Goal: Task Accomplishment & Management: Use online tool/utility

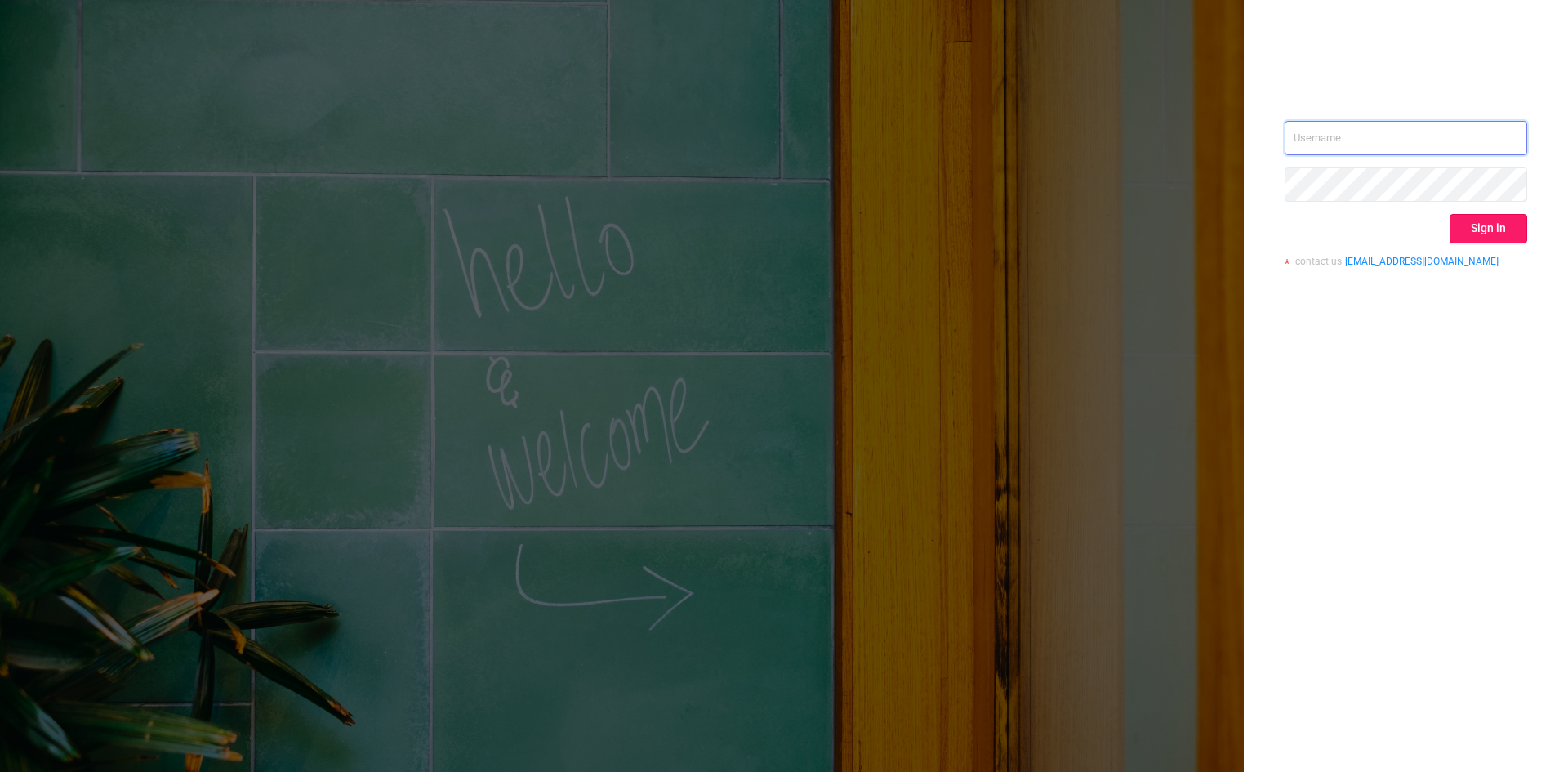
type input "[EMAIL_ADDRESS]"
click at [1482, 217] on button "Sign in" at bounding box center [1488, 228] width 78 height 29
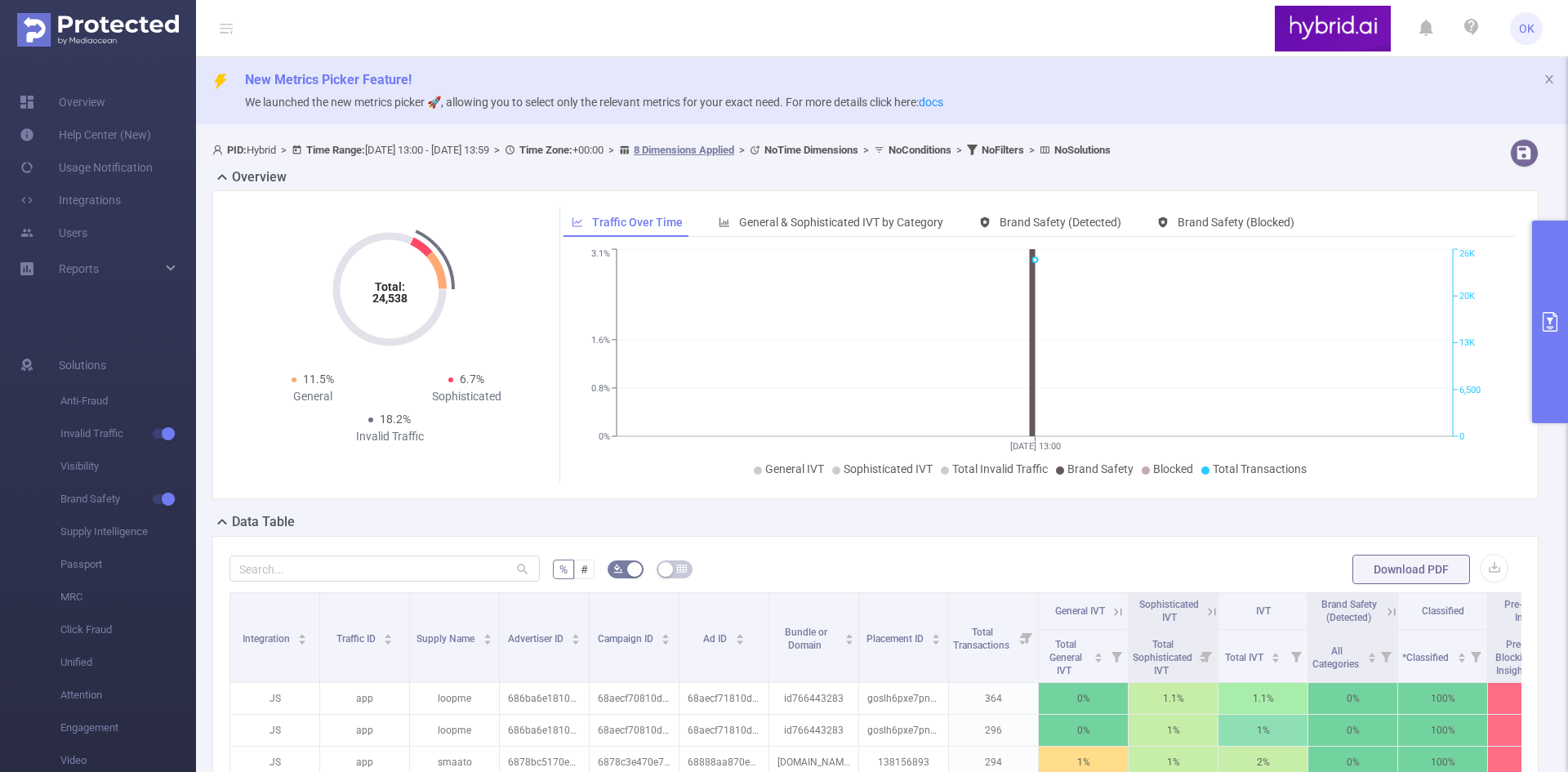
click at [1543, 334] on button "primary" at bounding box center [1550, 322] width 36 height 203
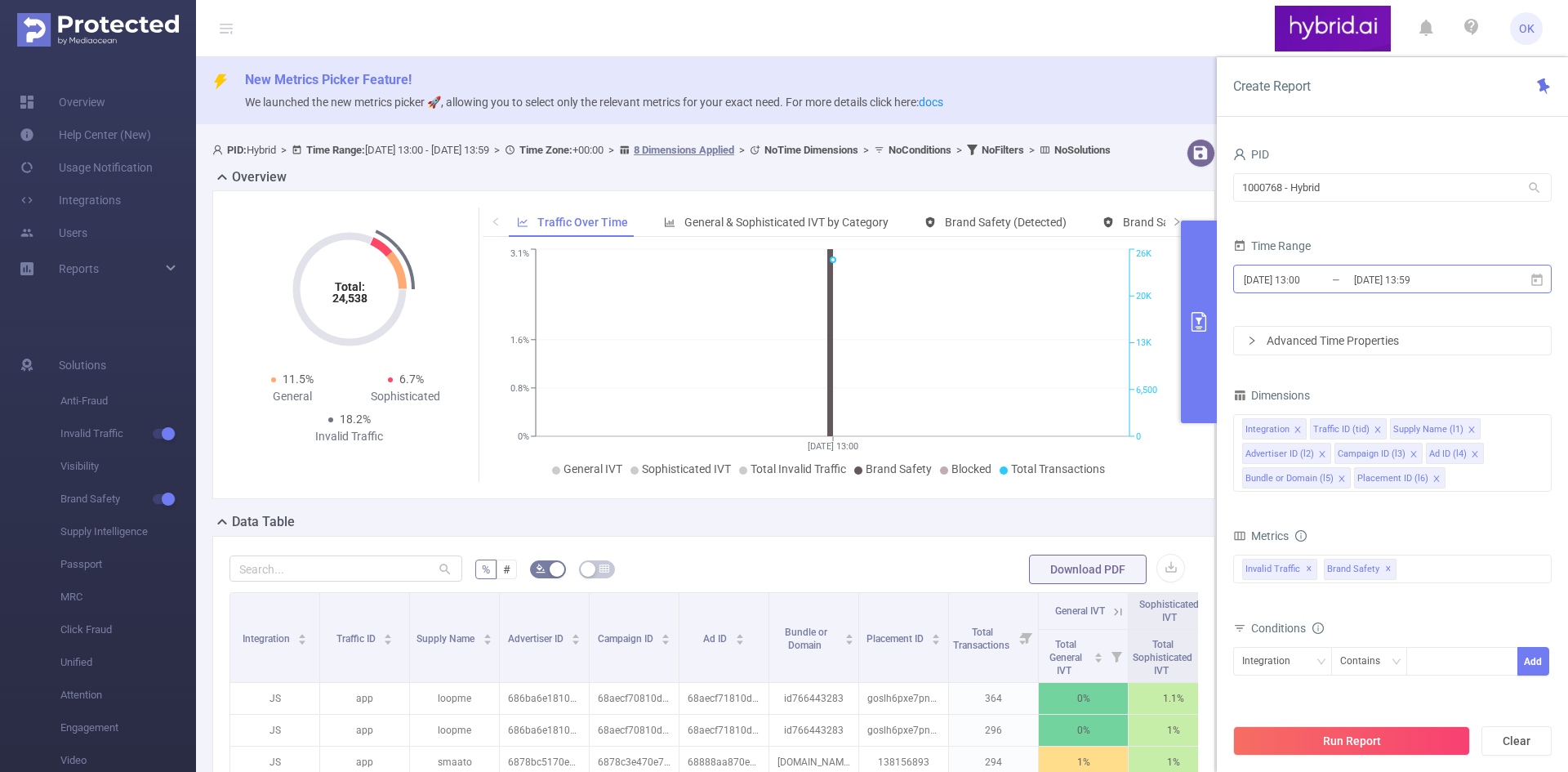
click at [1253, 281] on input "[DATE] 13:00" at bounding box center [1308, 279] width 132 height 22
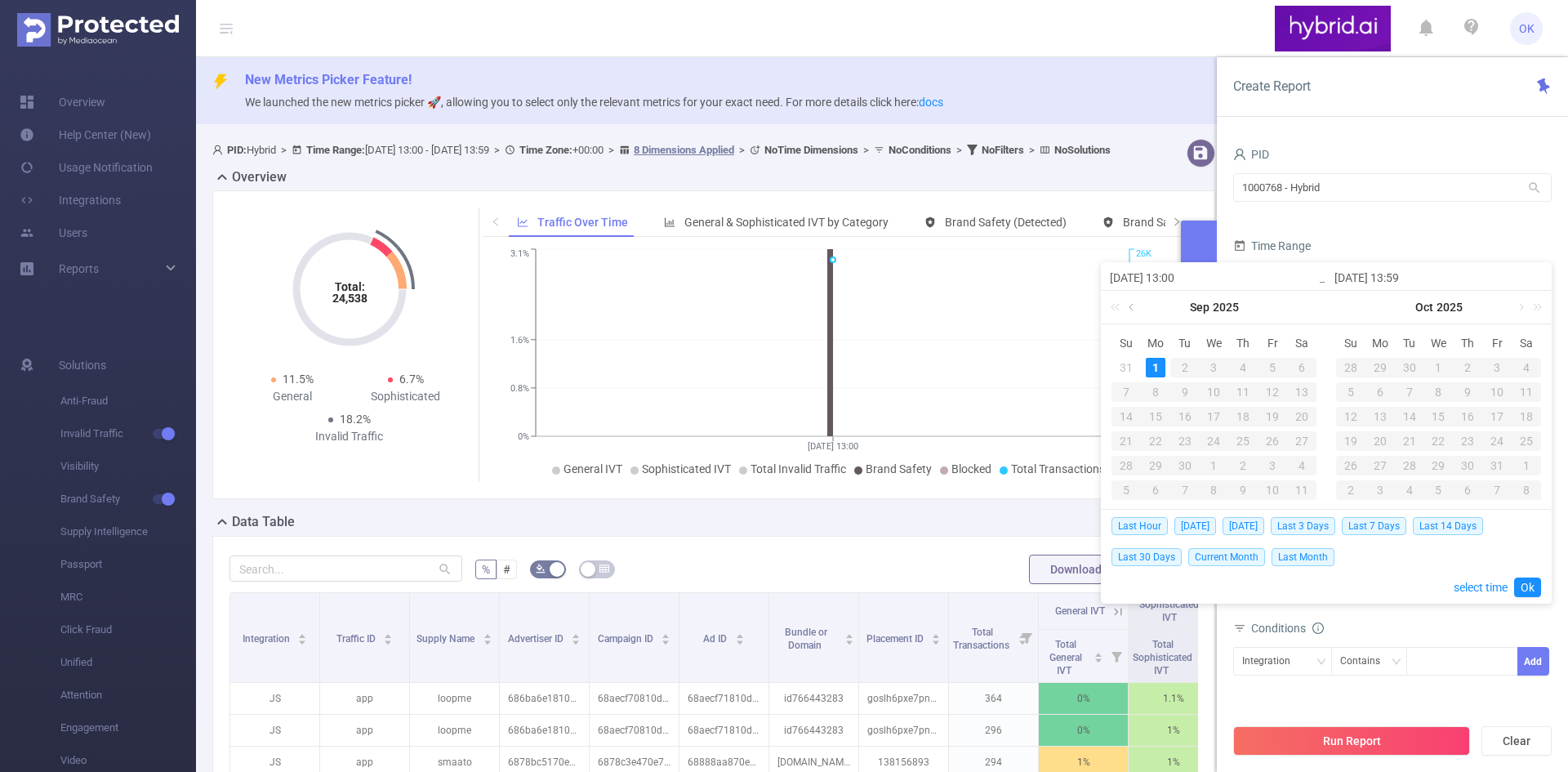
click at [1129, 308] on link at bounding box center [1133, 308] width 15 height 33
click at [1180, 440] on div "22" at bounding box center [1185, 440] width 19 height 19
click at [1355, 314] on link at bounding box center [1357, 308] width 15 height 33
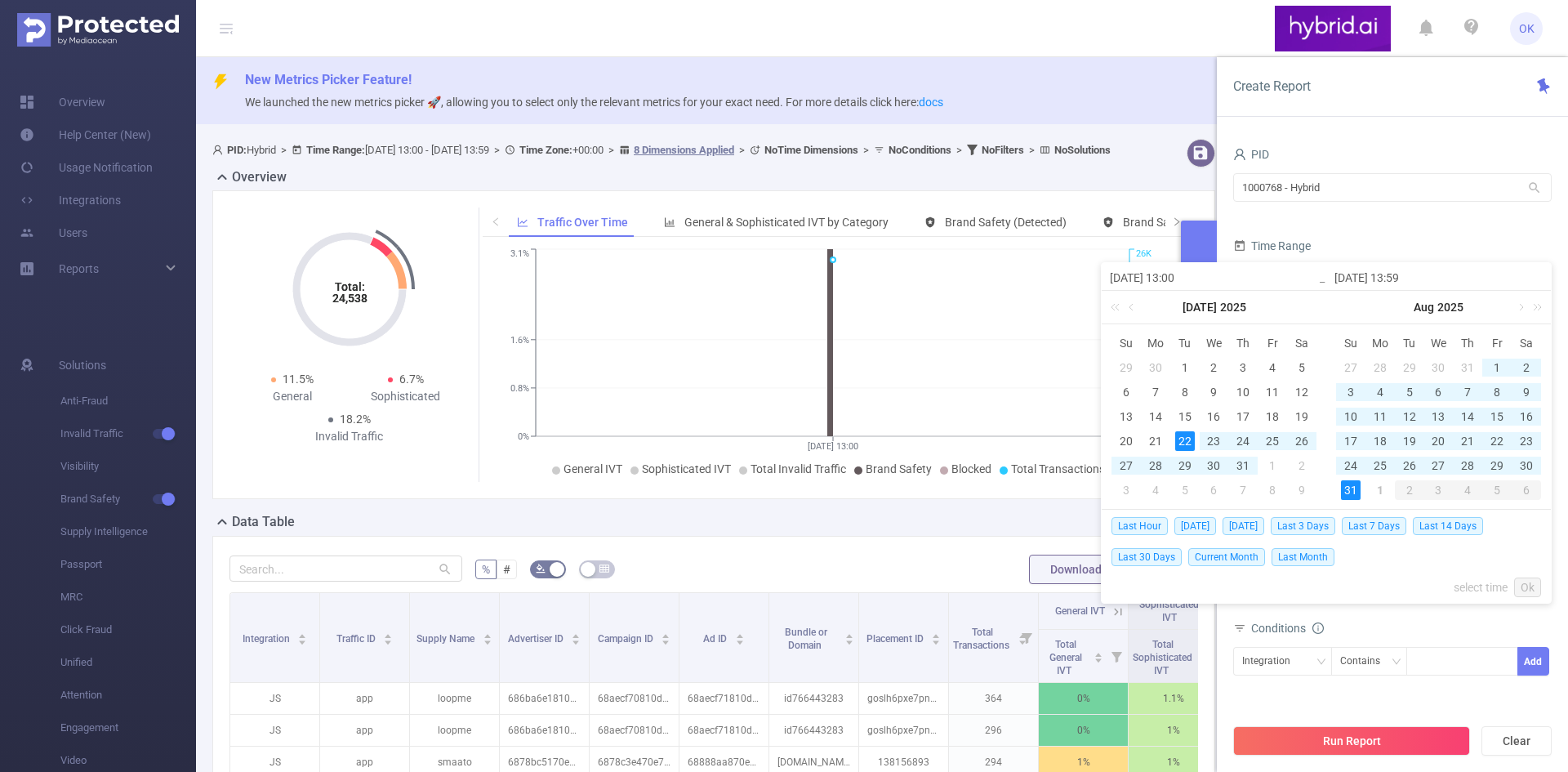
click at [1352, 485] on div "31" at bounding box center [1350, 489] width 19 height 19
type input "[DATE] 13:00"
type input "[DATE] 13:59"
type input "[DATE] 13:00"
type input "[DATE] 13:59"
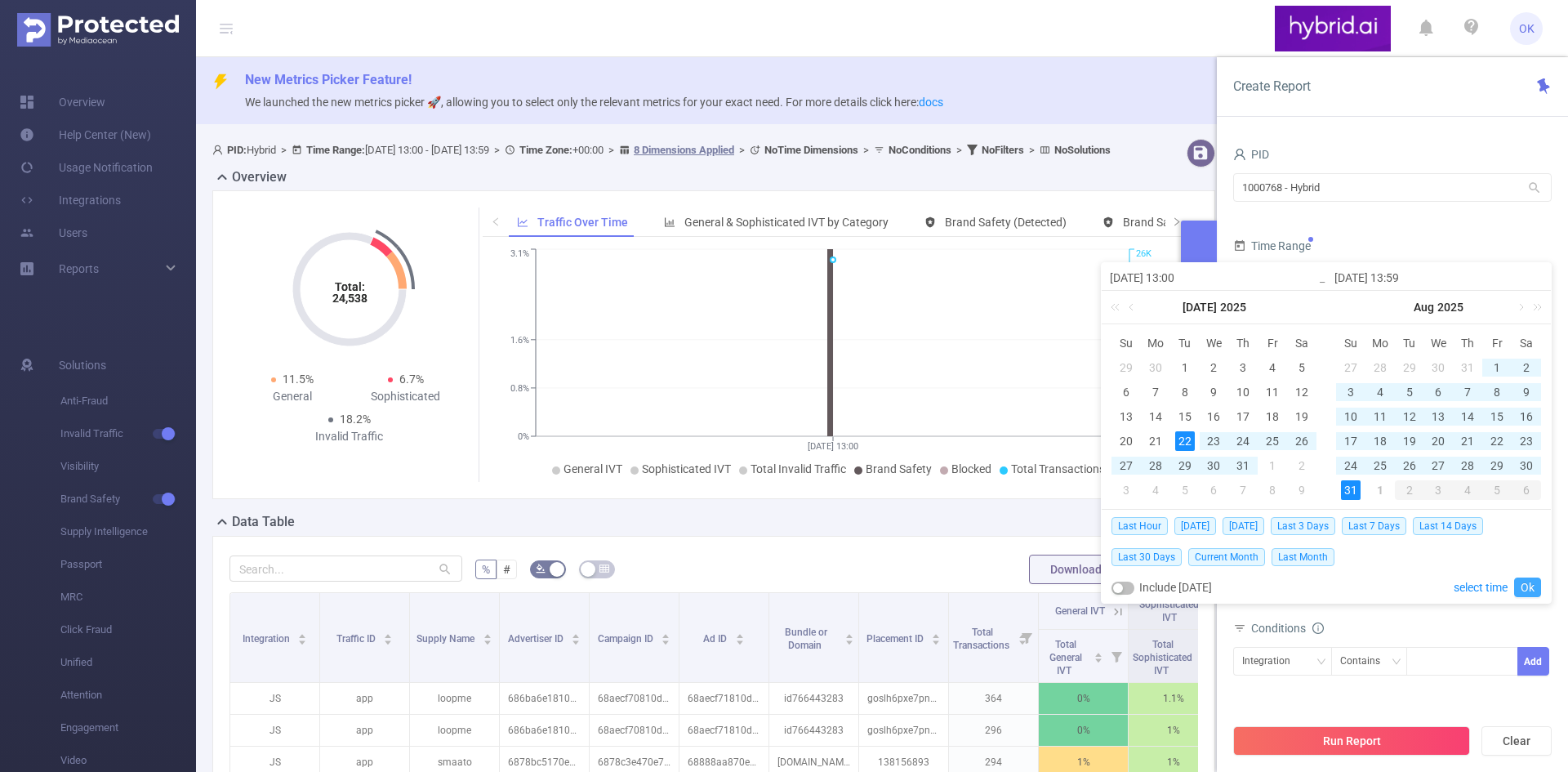
click at [1523, 579] on link "Ok" at bounding box center [1528, 587] width 27 height 19
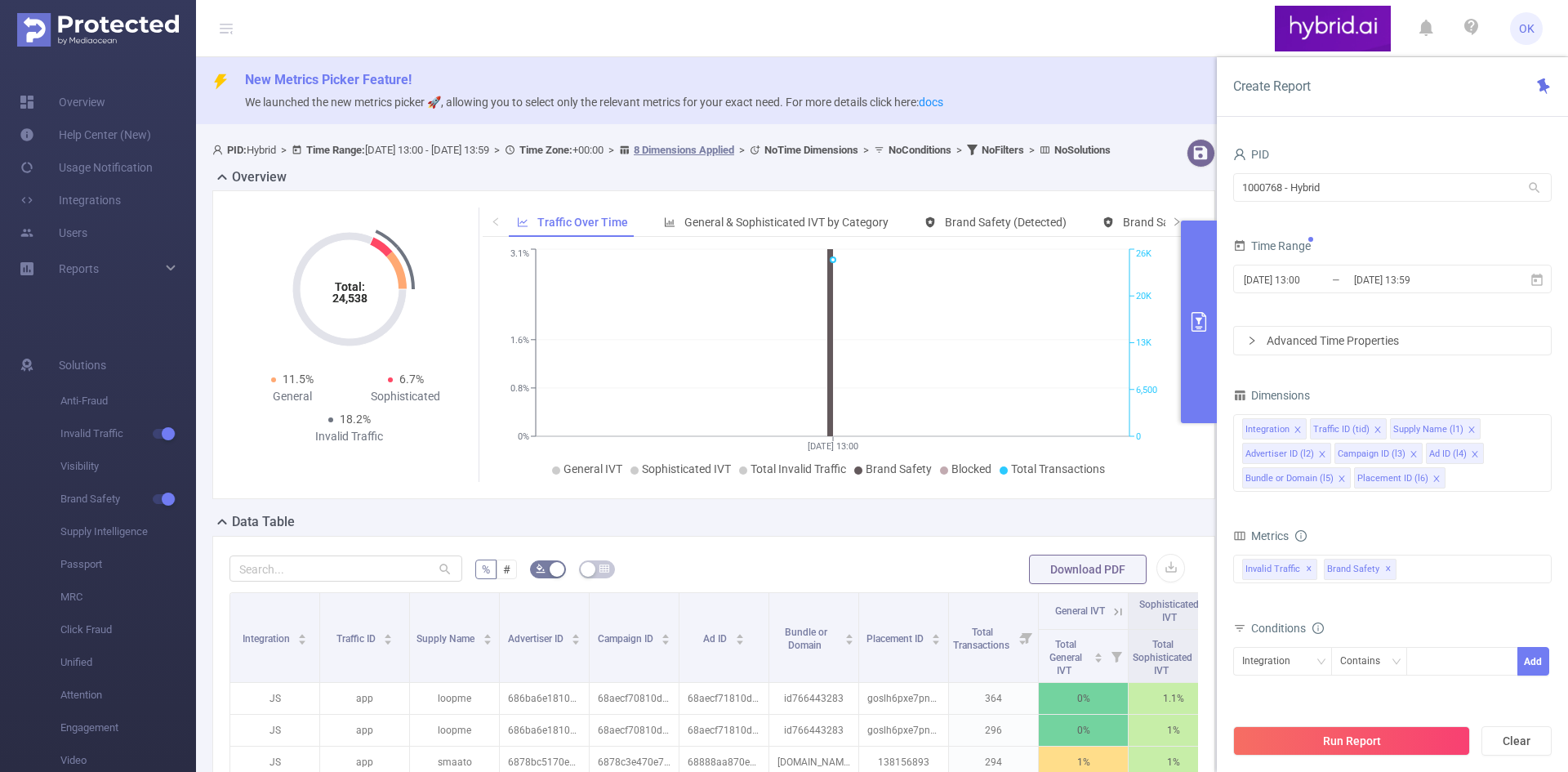
click at [1343, 342] on div "Advanced Time Properties" at bounding box center [1392, 340] width 317 height 27
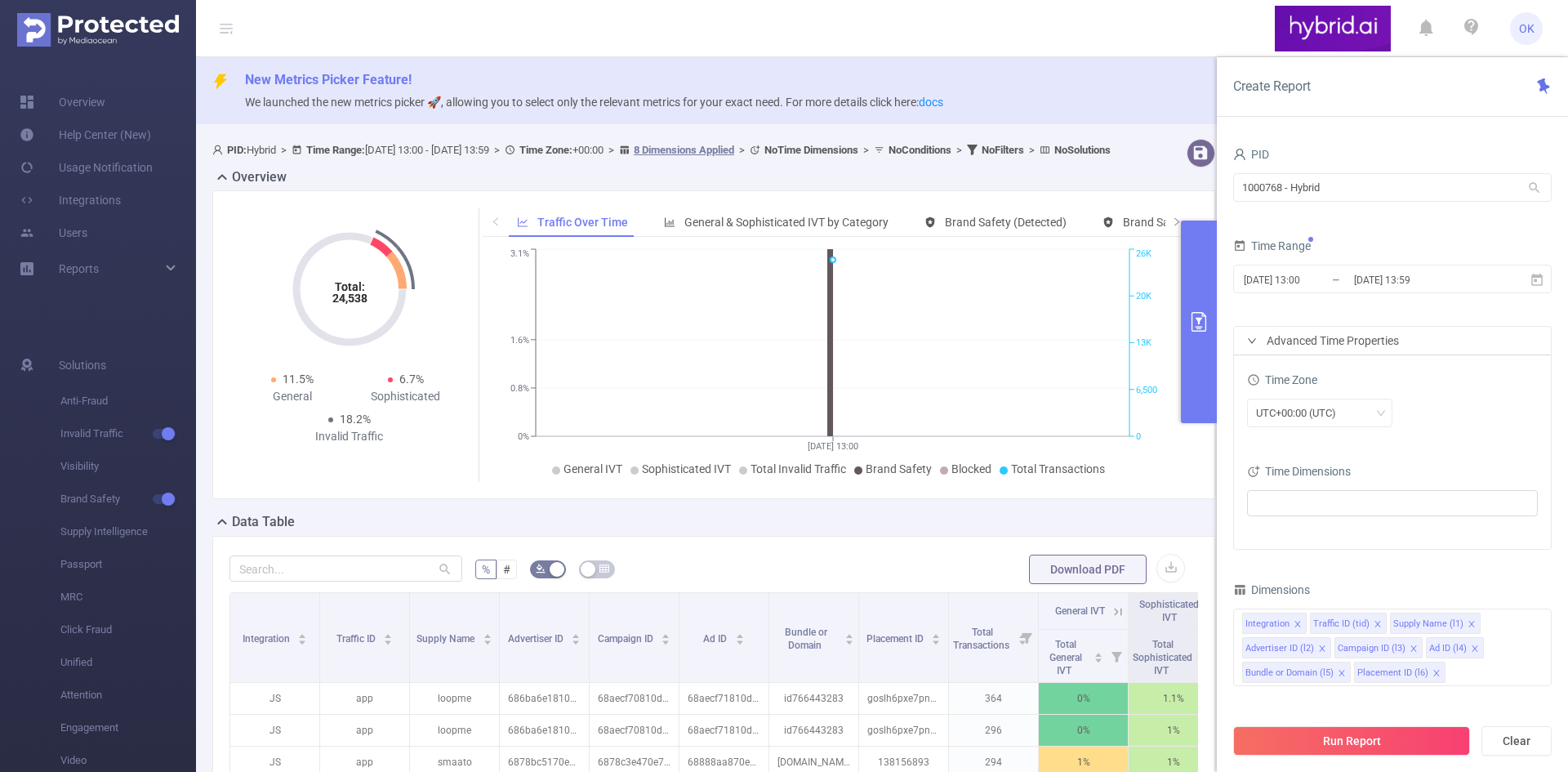
click at [1343, 342] on div "Advanced Time Properties" at bounding box center [1392, 340] width 317 height 27
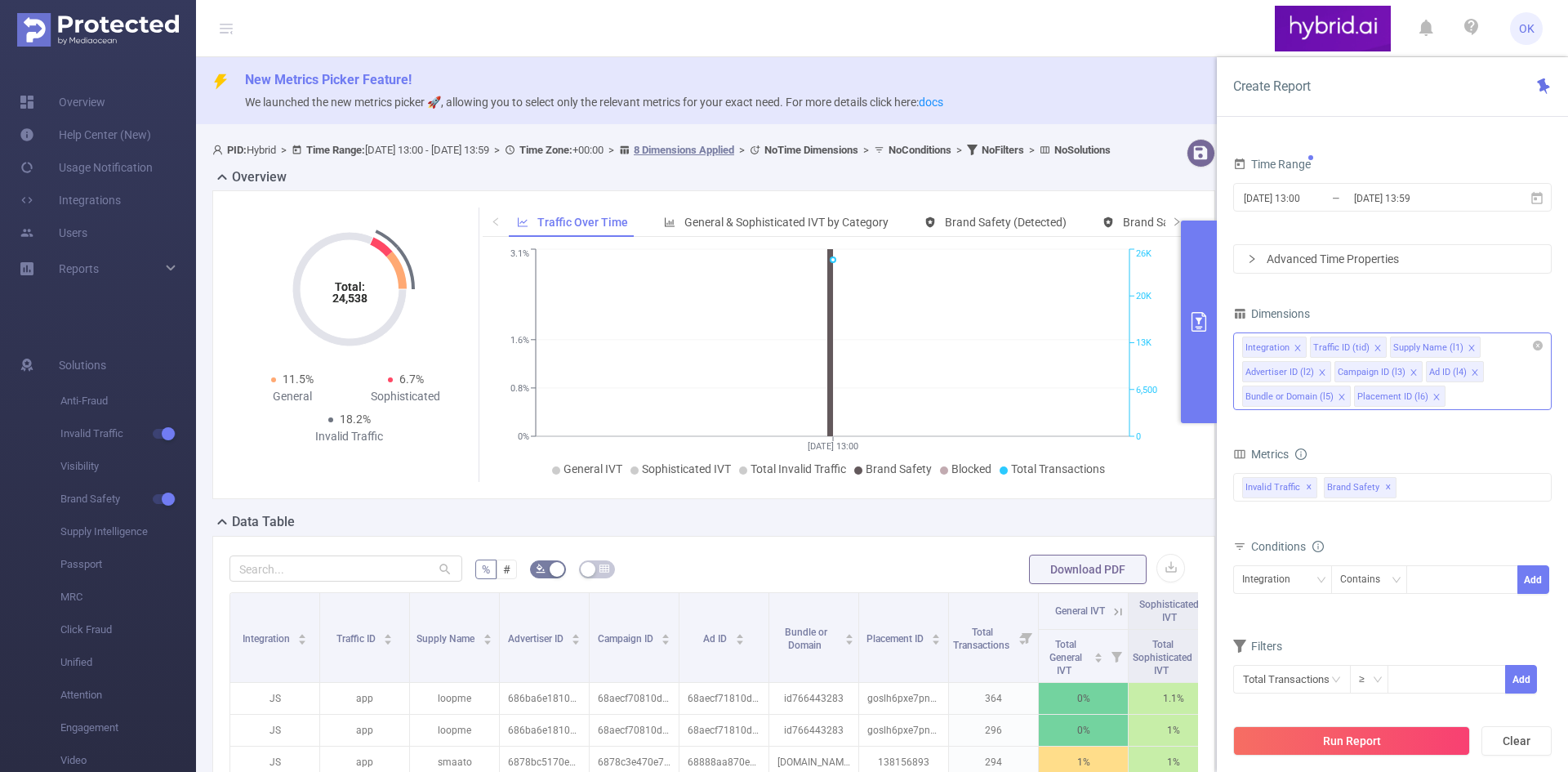
click at [1300, 346] on icon "icon: close" at bounding box center [1297, 348] width 8 height 8
click at [1309, 344] on icon "icon: close" at bounding box center [1310, 348] width 8 height 8
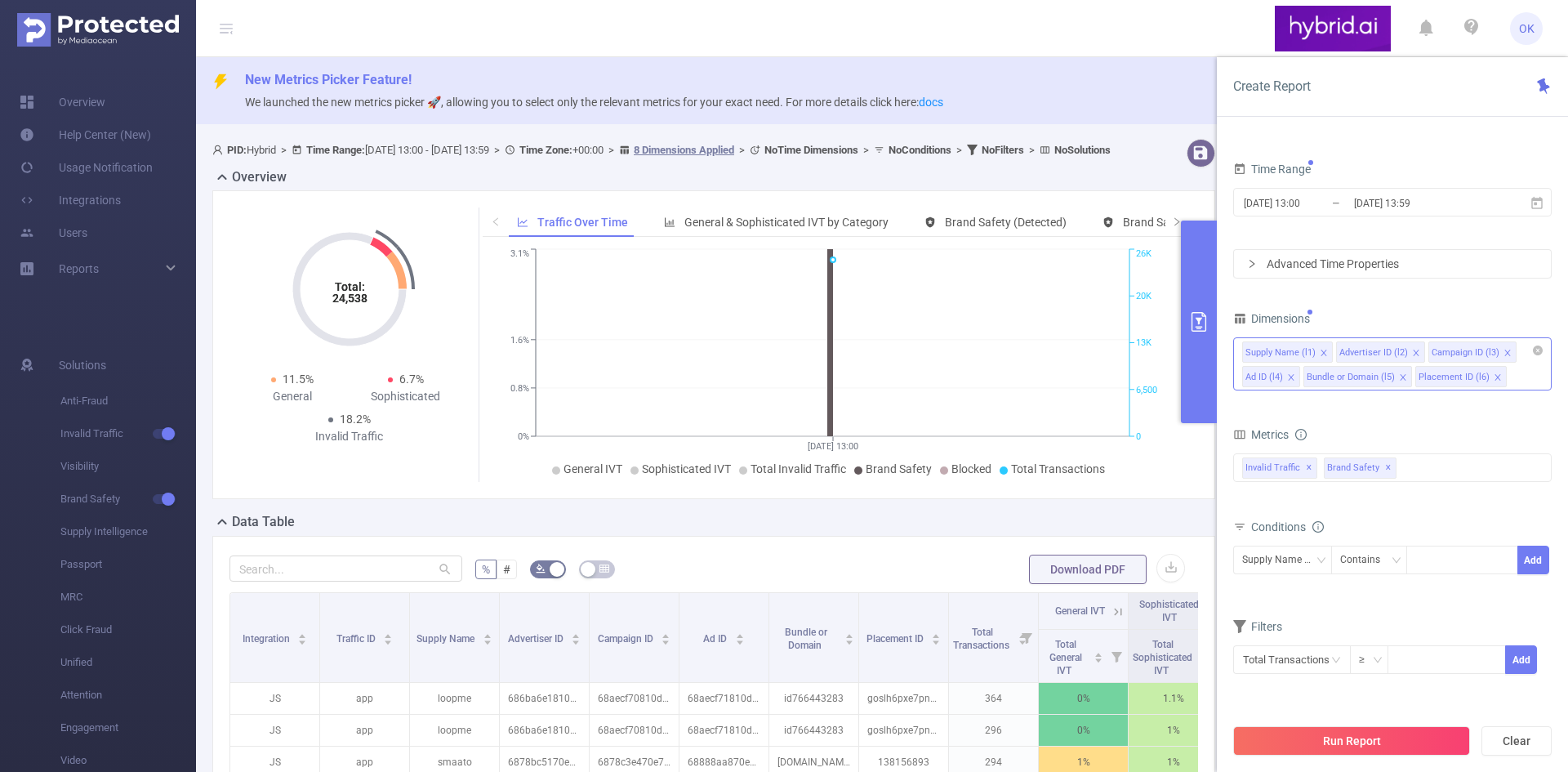
click at [1290, 379] on icon "icon: close" at bounding box center [1291, 377] width 5 height 5
click at [1432, 378] on icon "icon: close" at bounding box center [1436, 377] width 8 height 8
click at [1429, 460] on div "Invalid Traffic ✕ Brand Safety ✕" at bounding box center [1392, 467] width 319 height 28
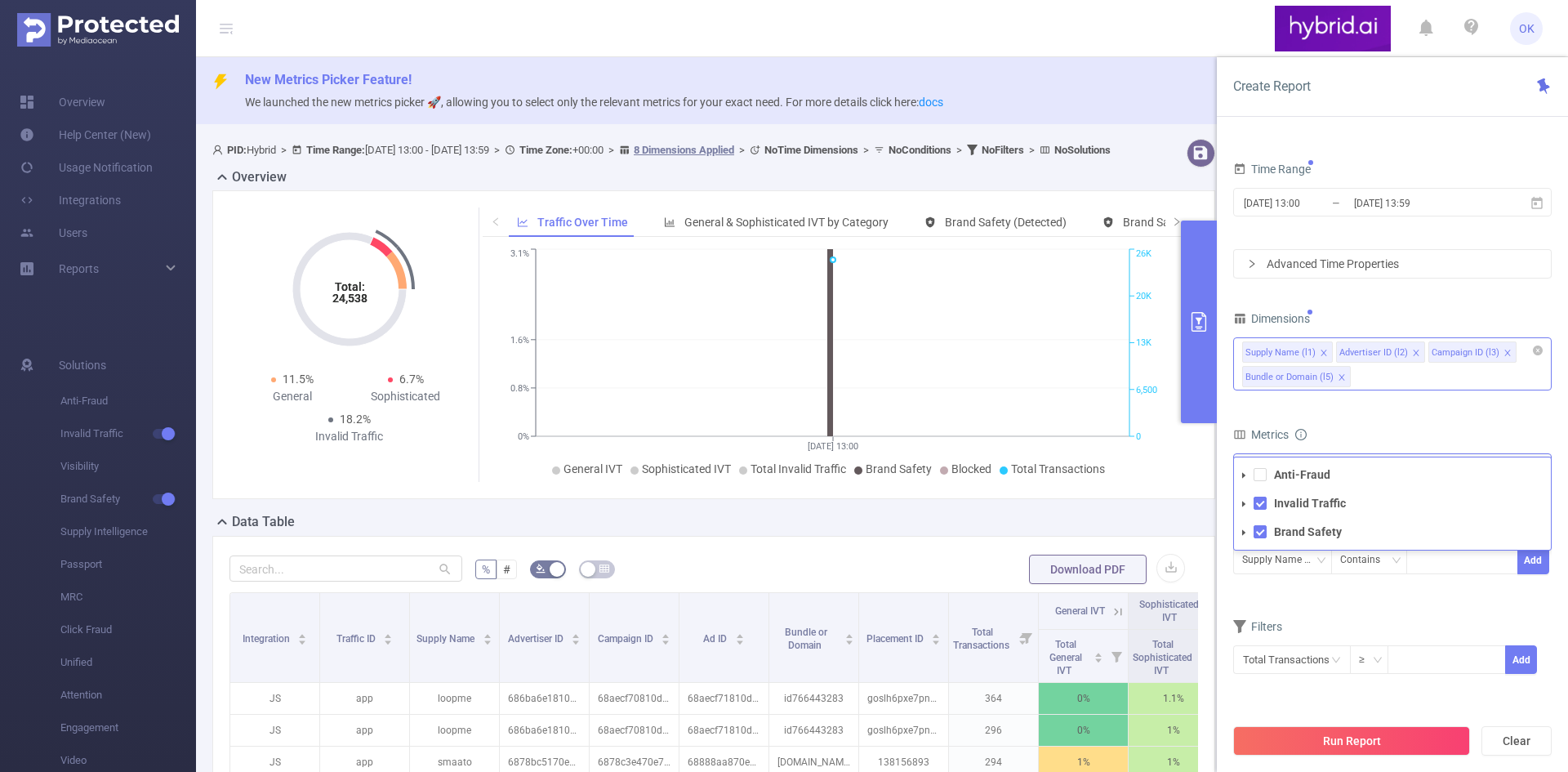
click at [1243, 475] on icon "icon: caret-down" at bounding box center [1244, 475] width 4 height 5
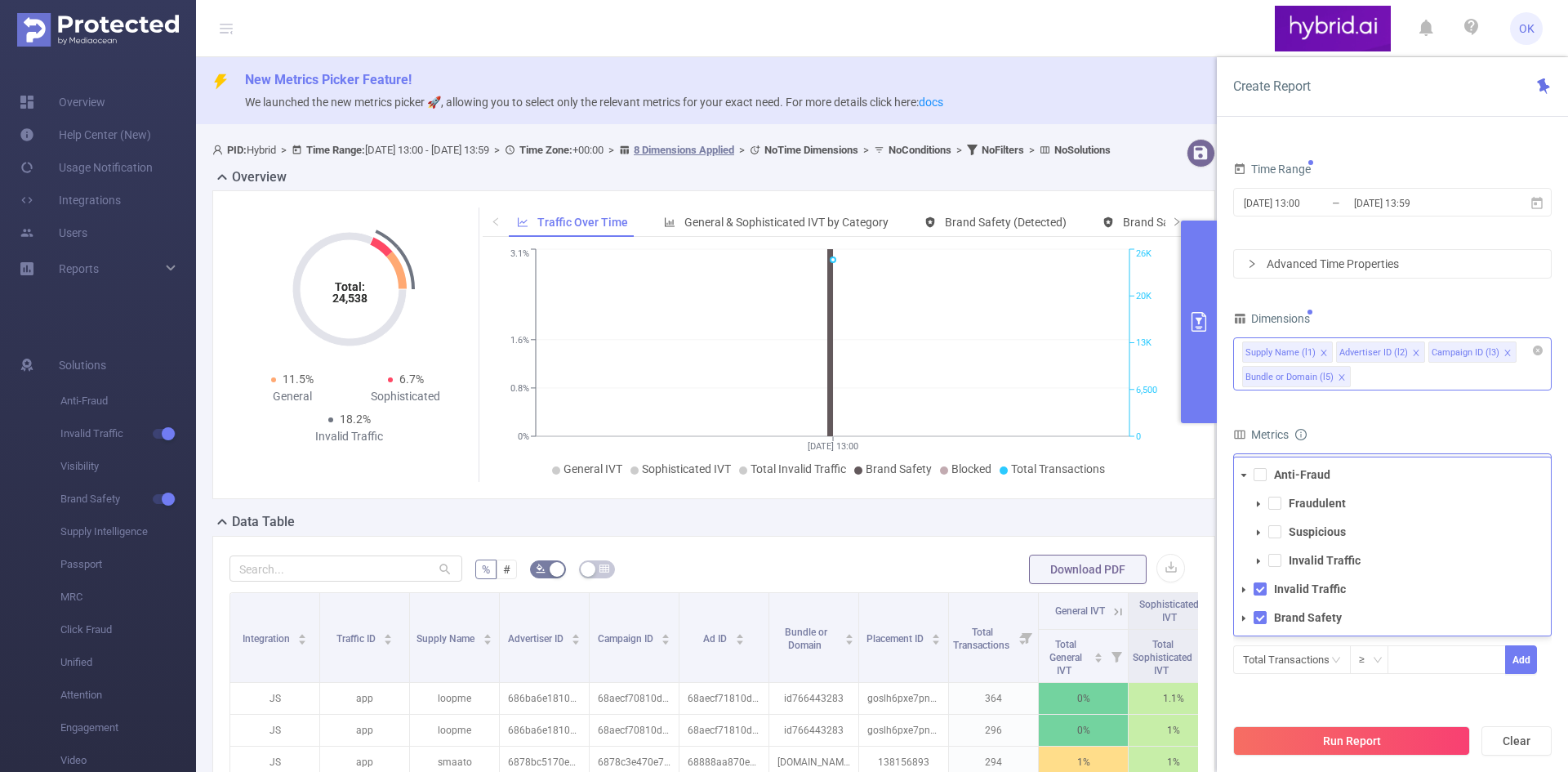
click at [1243, 475] on icon "icon: caret-down" at bounding box center [1244, 475] width 5 height 4
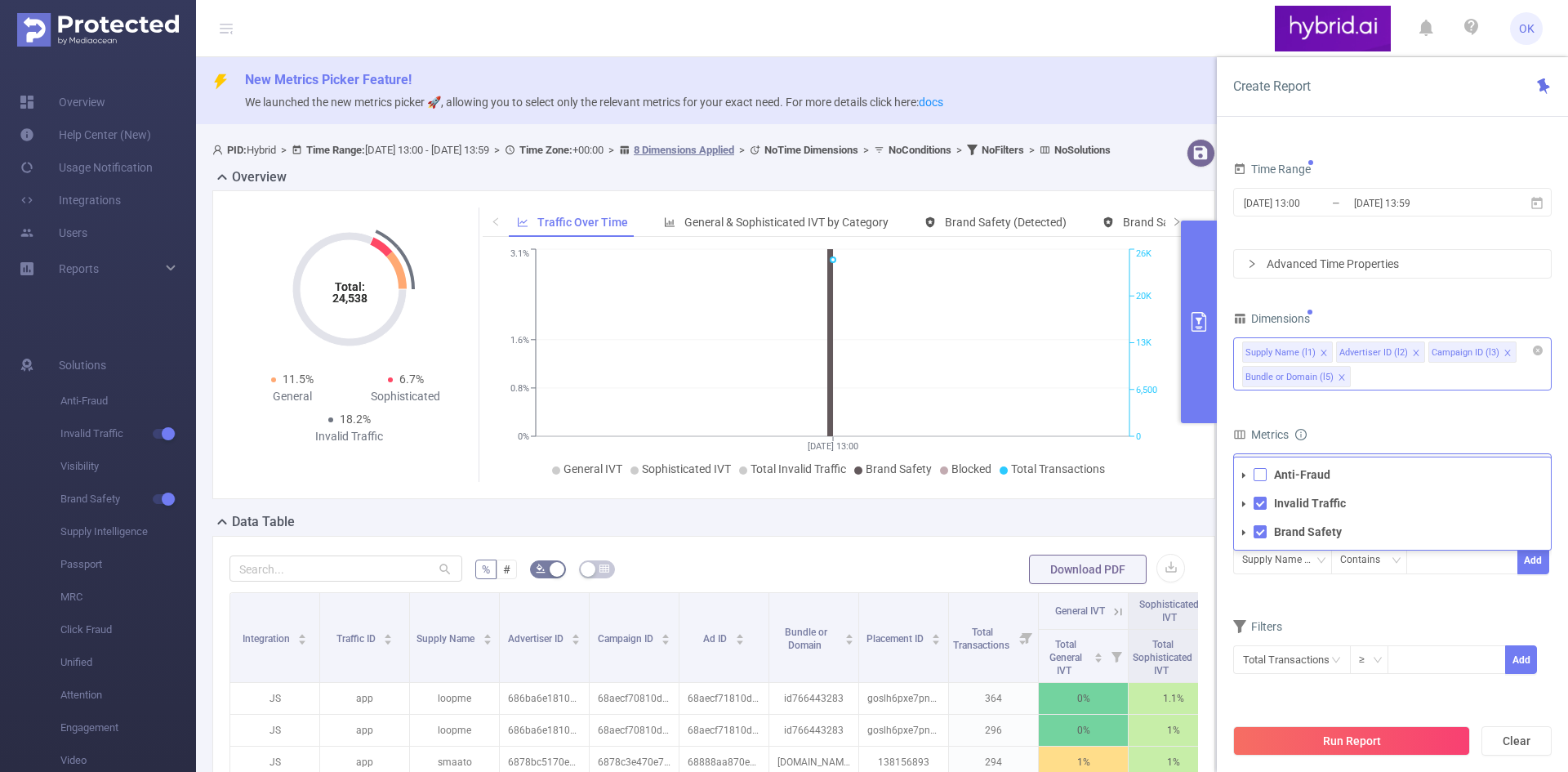
click at [1258, 475] on span at bounding box center [1260, 475] width 13 height 13
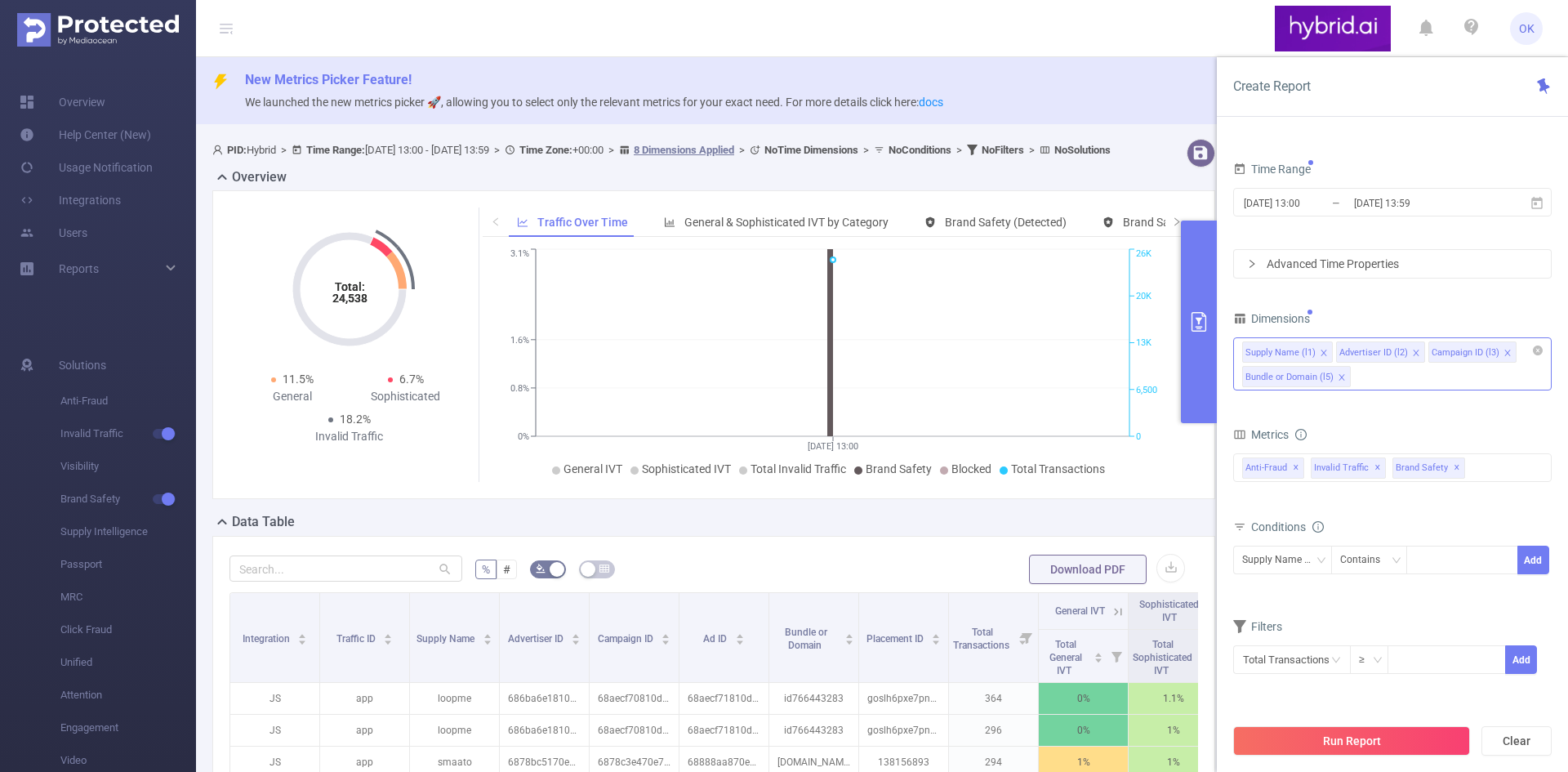
click at [1393, 419] on form "Dimensions Supply Name (l1) Advertiser ID (l2) Campaign ID (l3) Bundle or Domai…" at bounding box center [1392, 500] width 319 height 388
click at [1502, 459] on div "Anti-Fraud Invalid Traffic Brand Safety Anti-Fraud ✕ Invalid Traffic ✕ Brand Sa…" at bounding box center [1392, 467] width 319 height 28
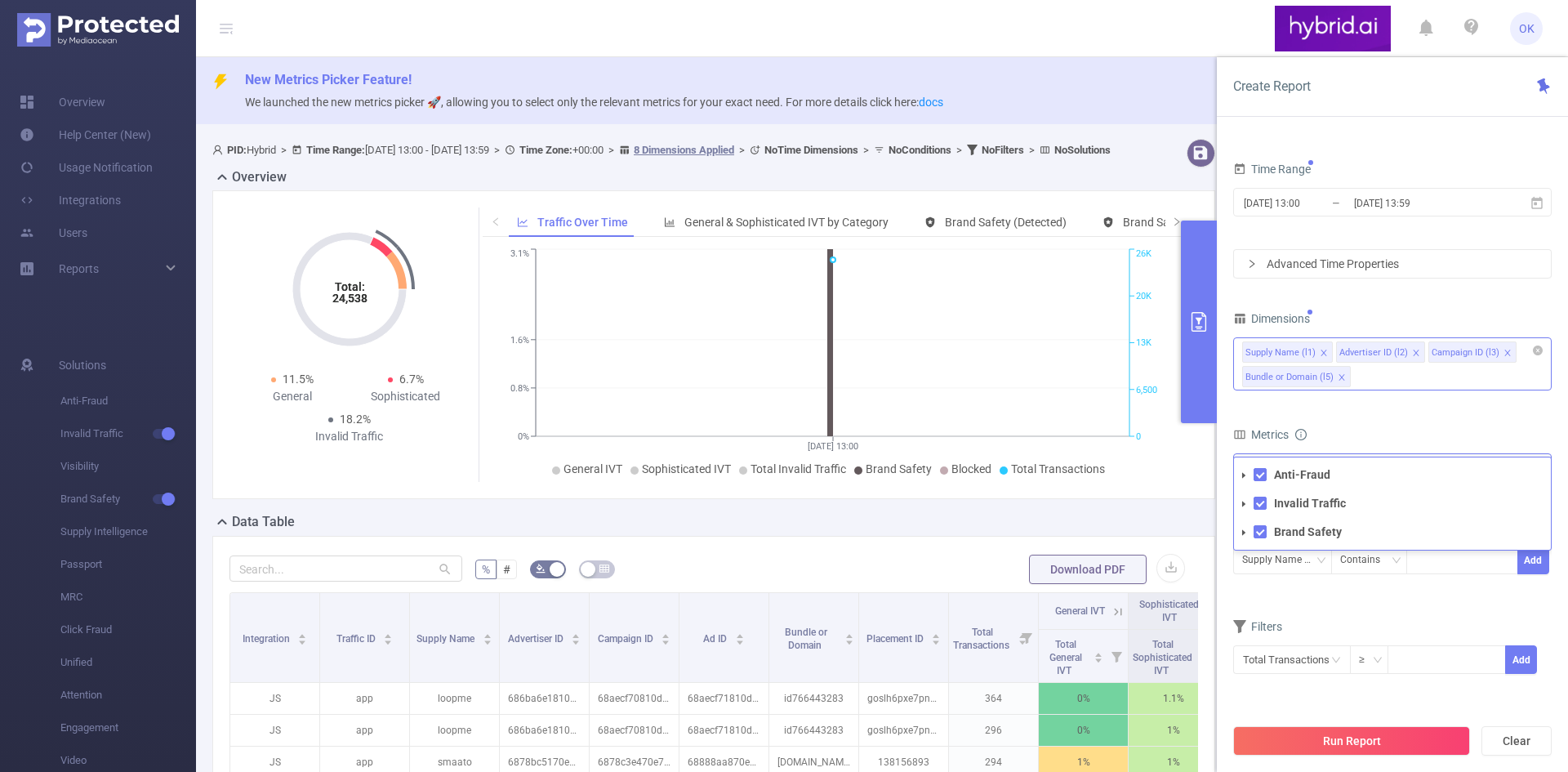
click at [1243, 500] on icon "icon: caret-down" at bounding box center [1243, 504] width 8 height 8
click at [1241, 532] on icon "icon: caret-down" at bounding box center [1243, 532] width 8 height 8
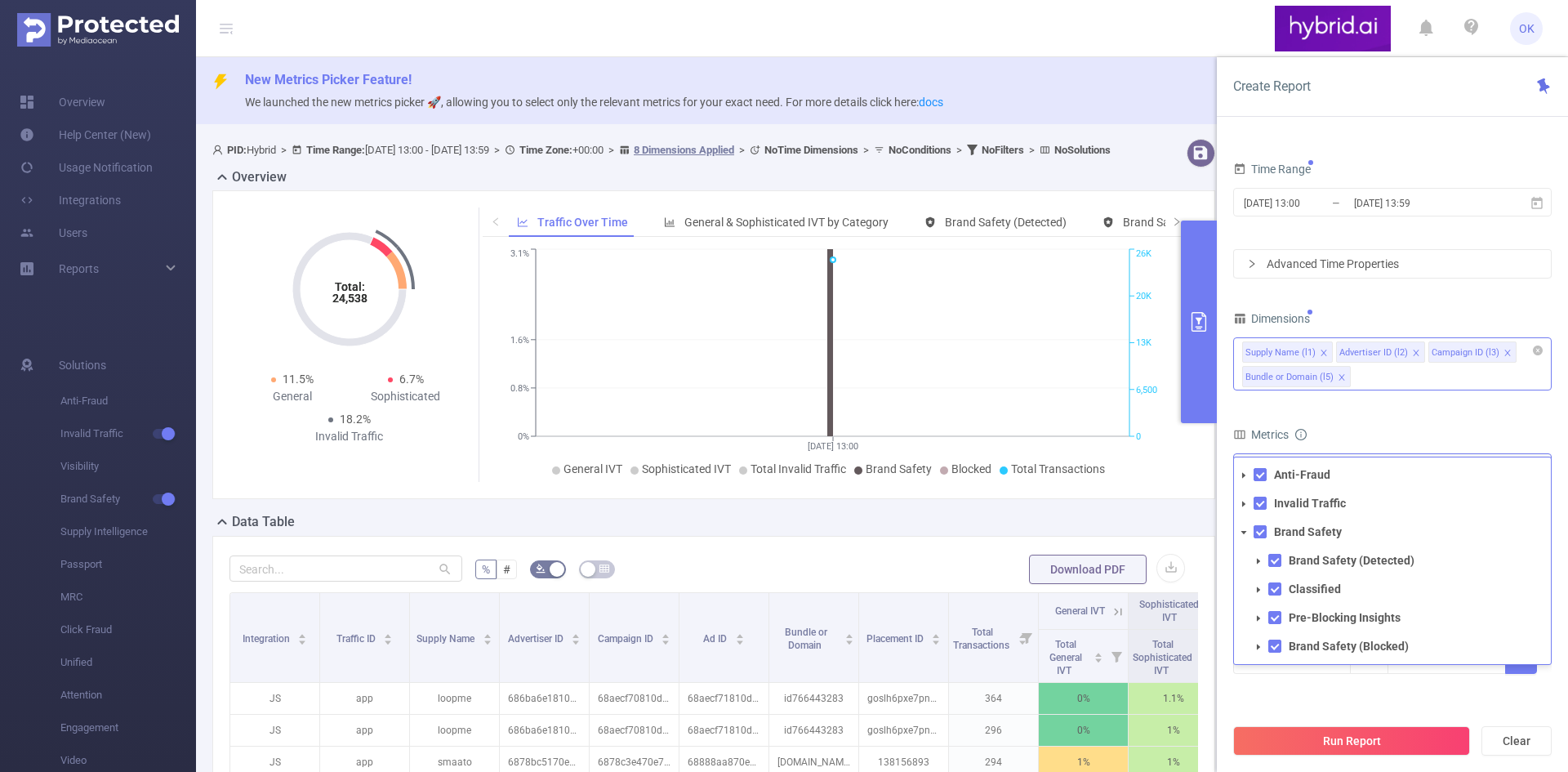
click at [1241, 532] on icon "icon: caret-down" at bounding box center [1243, 532] width 8 height 8
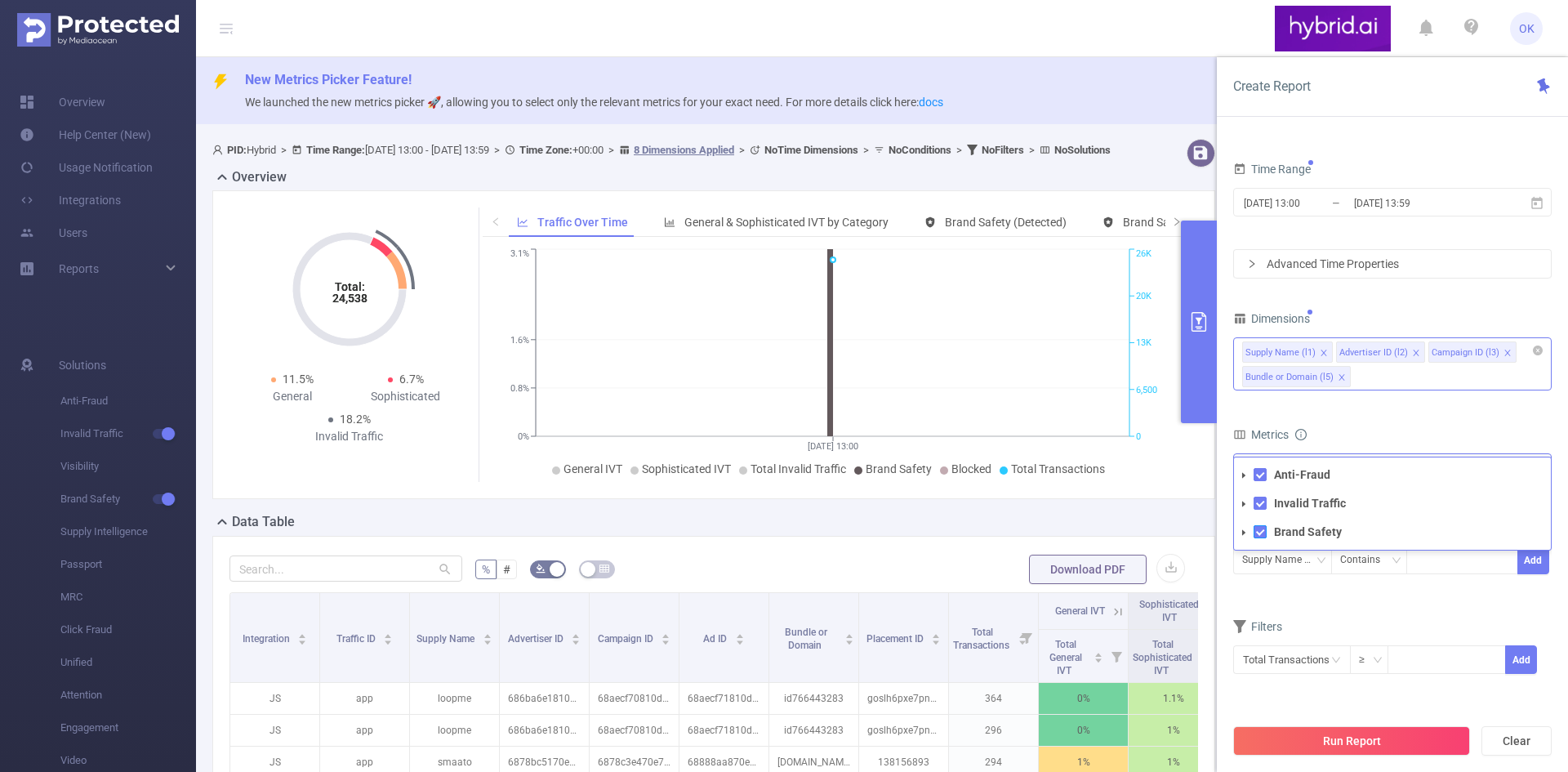
click at [1261, 532] on span at bounding box center [1260, 531] width 13 height 13
click at [1242, 503] on icon "icon: caret-down" at bounding box center [1244, 503] width 4 height 5
click at [1260, 531] on icon "icon: caret-down" at bounding box center [1259, 532] width 4 height 5
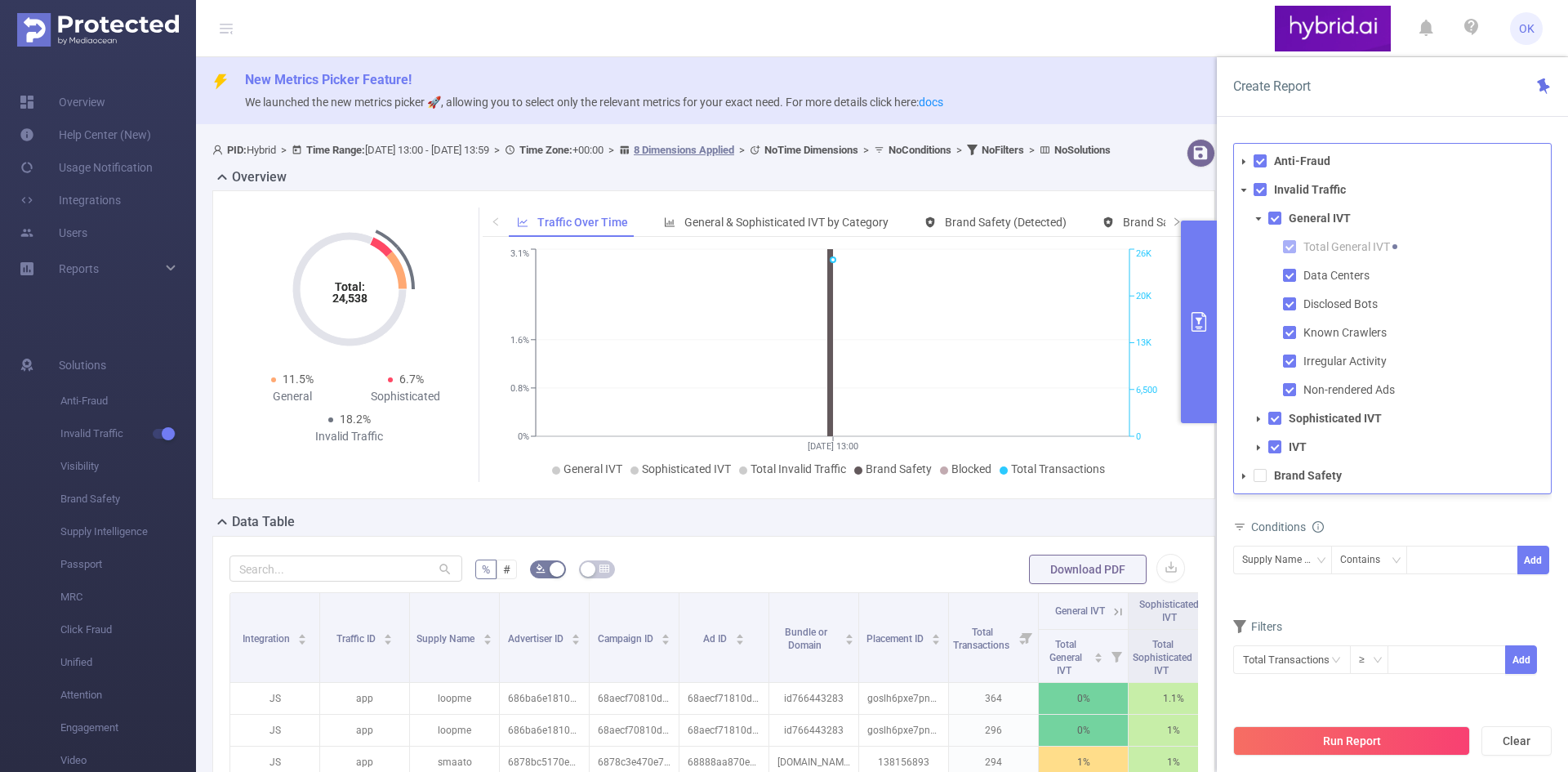
click at [1260, 218] on icon "icon: caret-down" at bounding box center [1258, 218] width 8 height 8
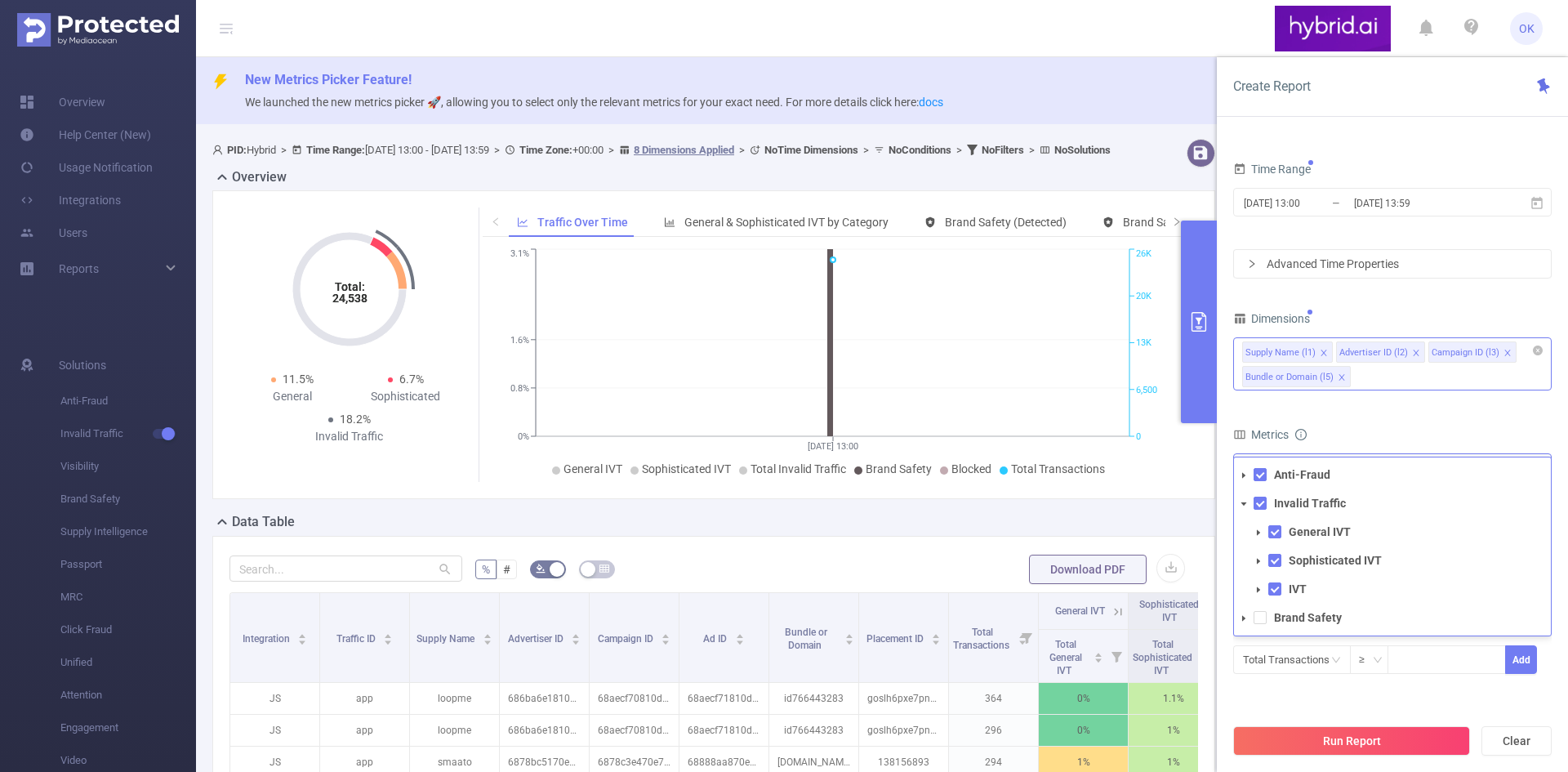
click at [1259, 562] on icon "icon: caret-down" at bounding box center [1258, 560] width 8 height 8
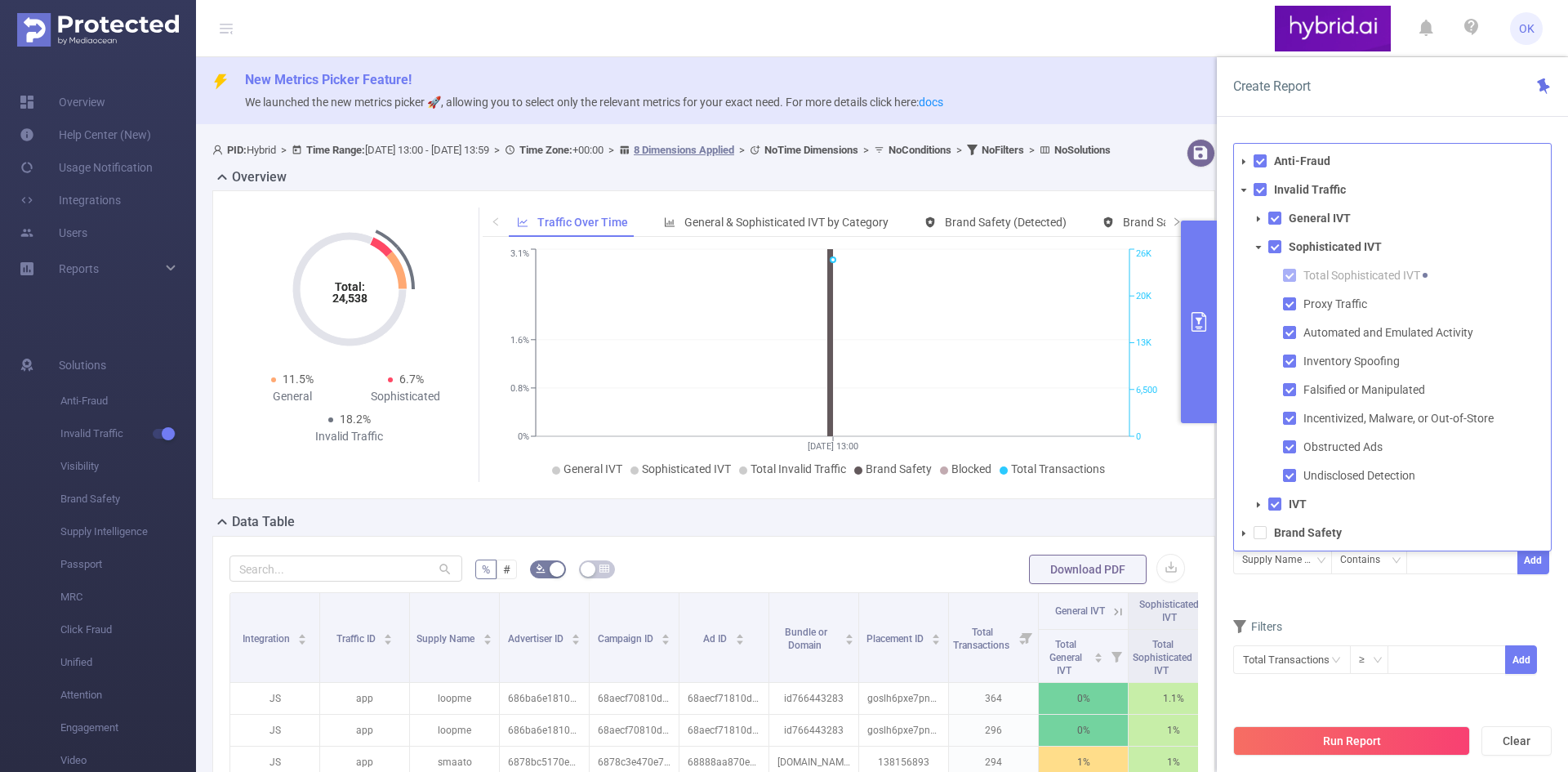
click at [1260, 247] on icon "icon: caret-down" at bounding box center [1258, 247] width 8 height 8
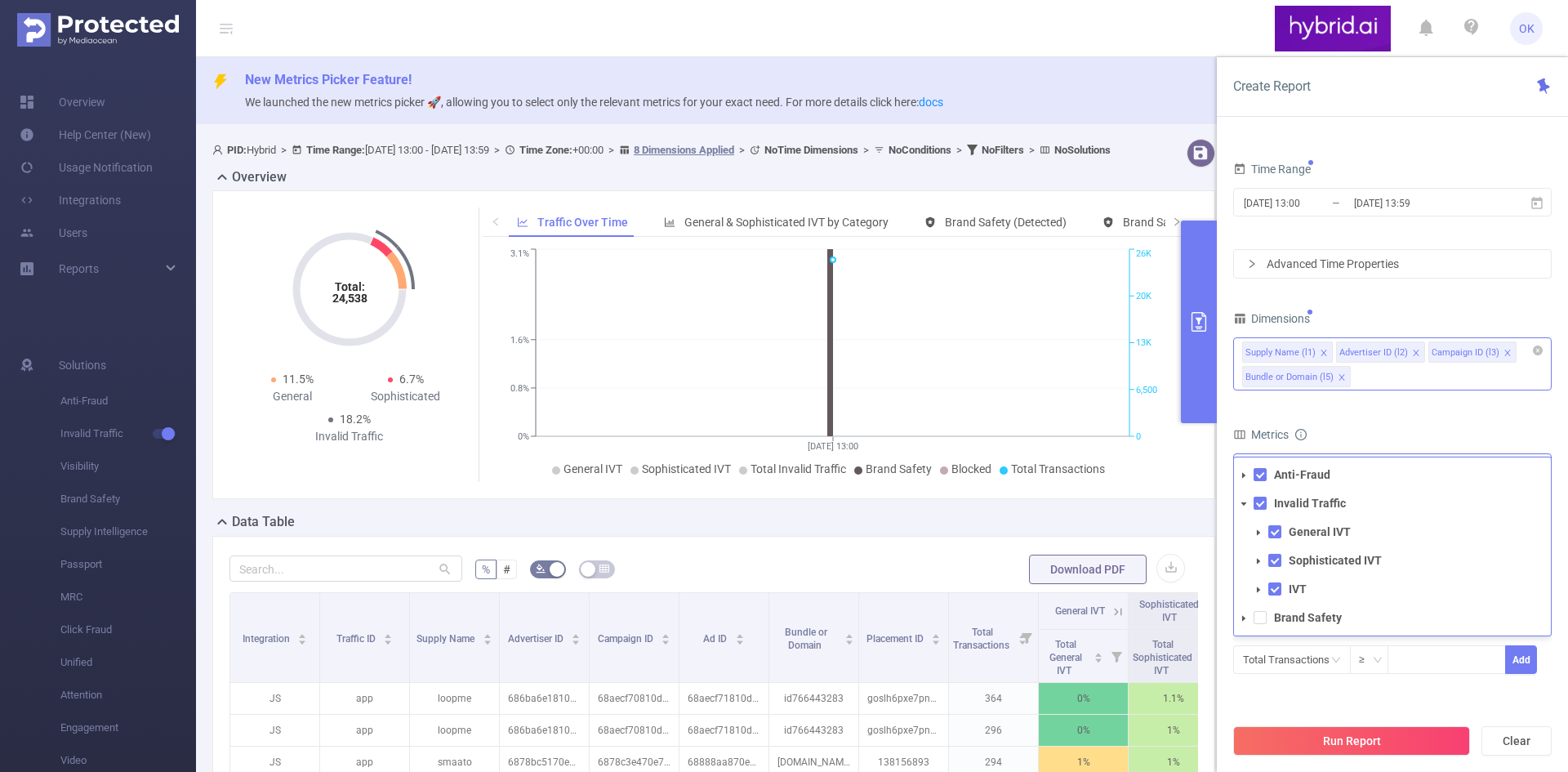
click at [1260, 586] on icon "icon: caret-down" at bounding box center [1258, 589] width 8 height 8
click at [1244, 474] on icon "icon: caret-down" at bounding box center [1244, 475] width 4 height 5
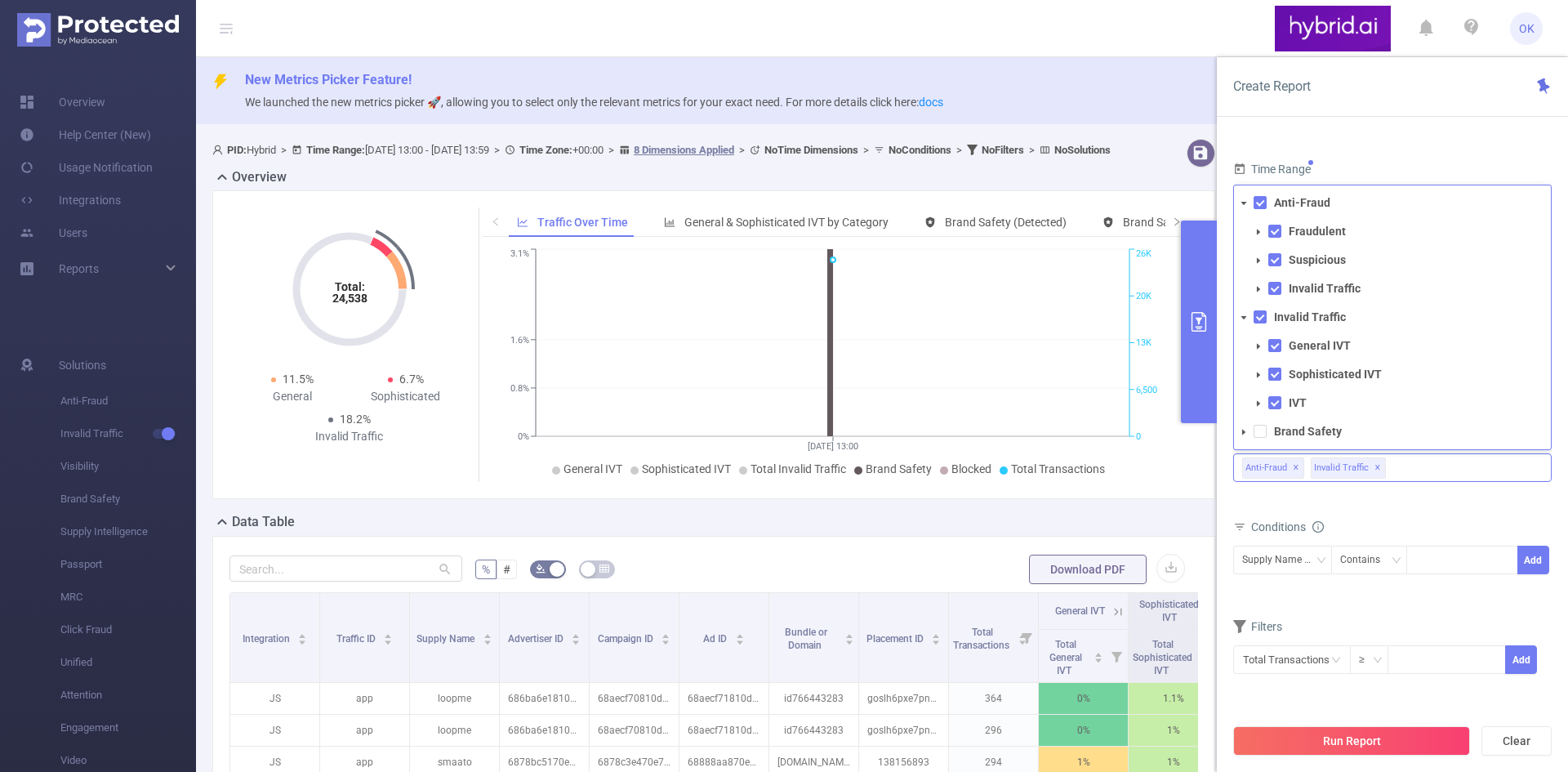
click at [1258, 230] on icon "icon: caret-down" at bounding box center [1259, 232] width 4 height 5
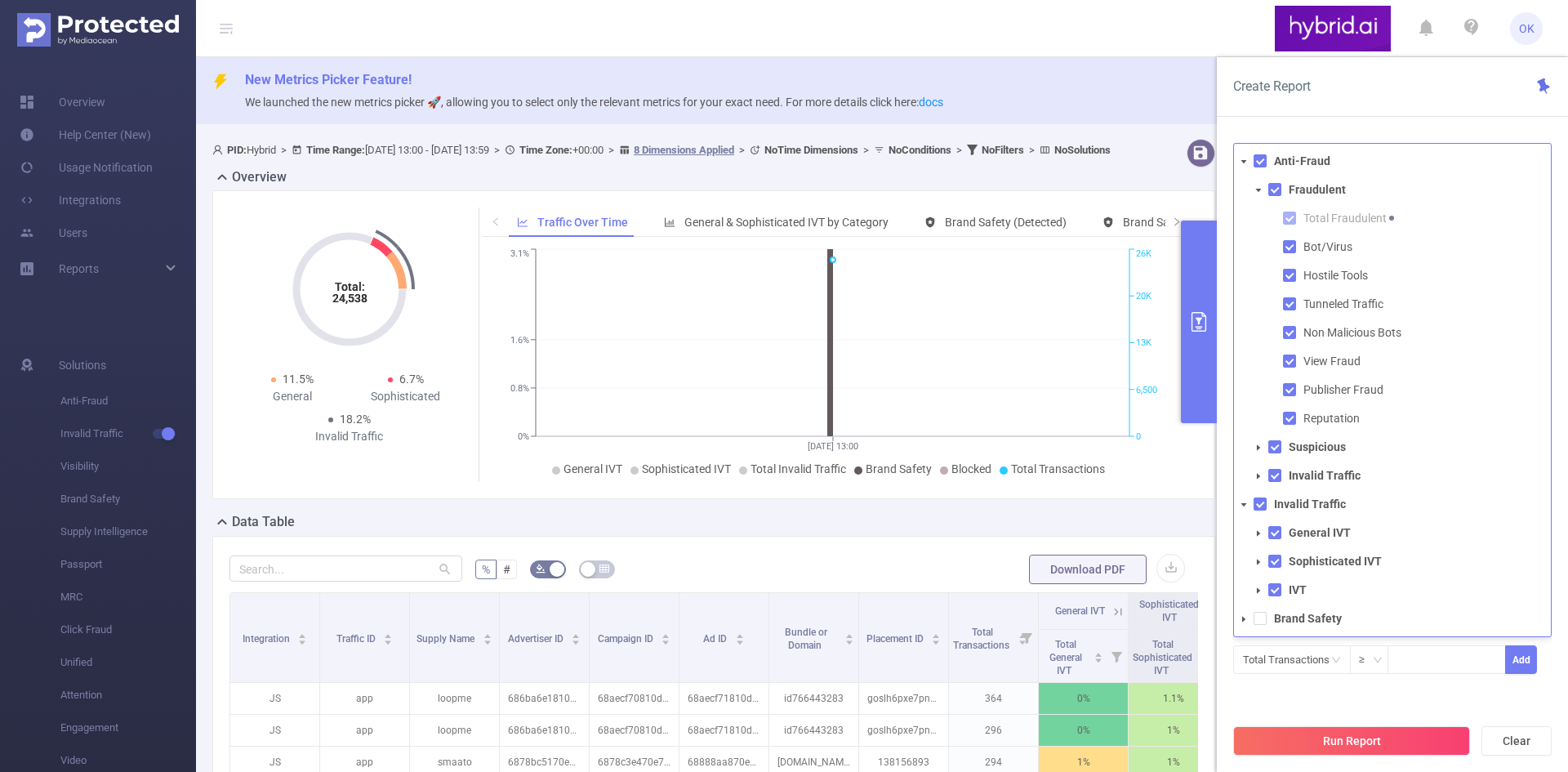
click at [1258, 446] on icon "icon: caret-down" at bounding box center [1259, 447] width 4 height 5
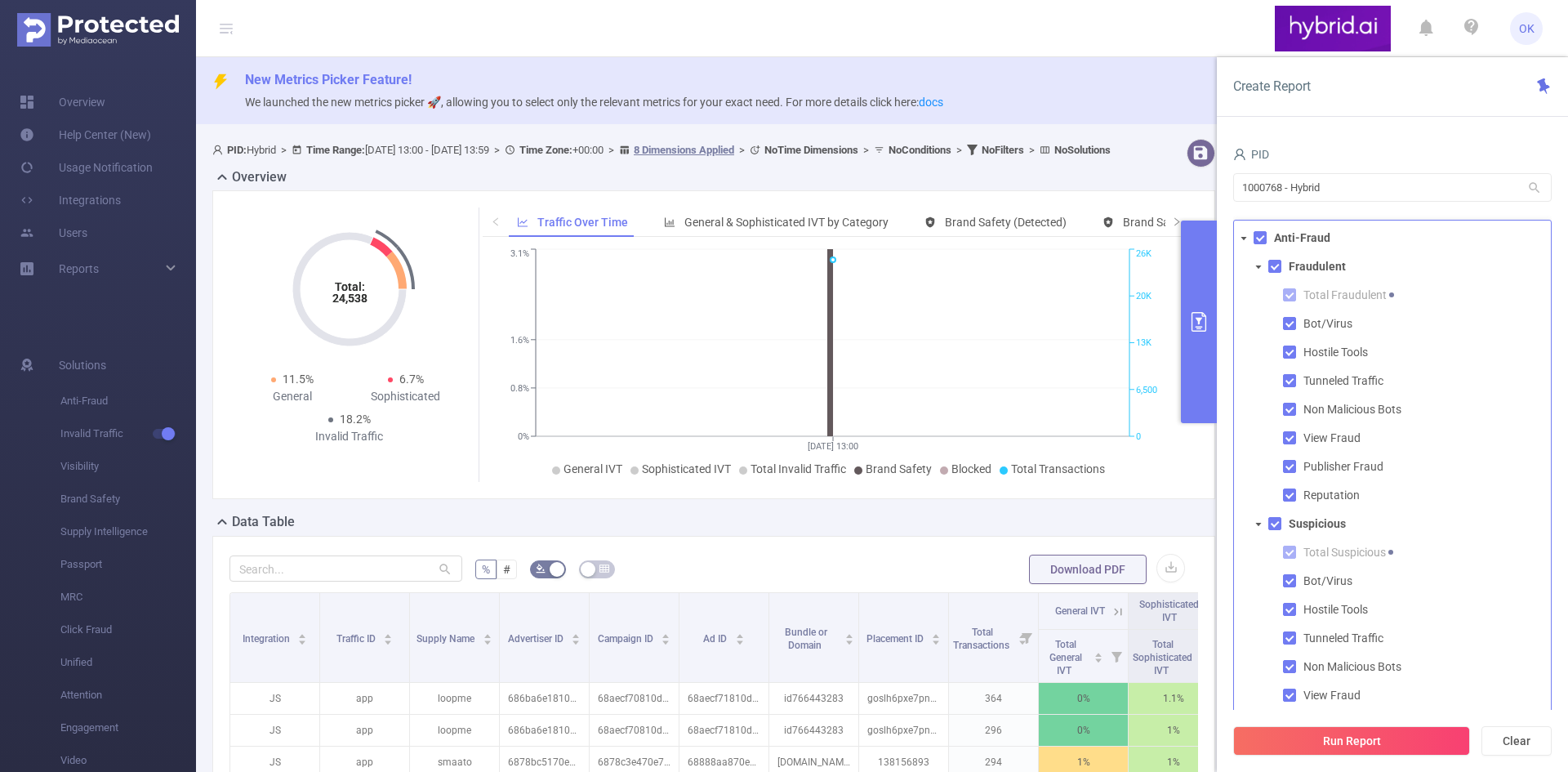
click at [1253, 269] on span at bounding box center [1258, 266] width 19 height 19
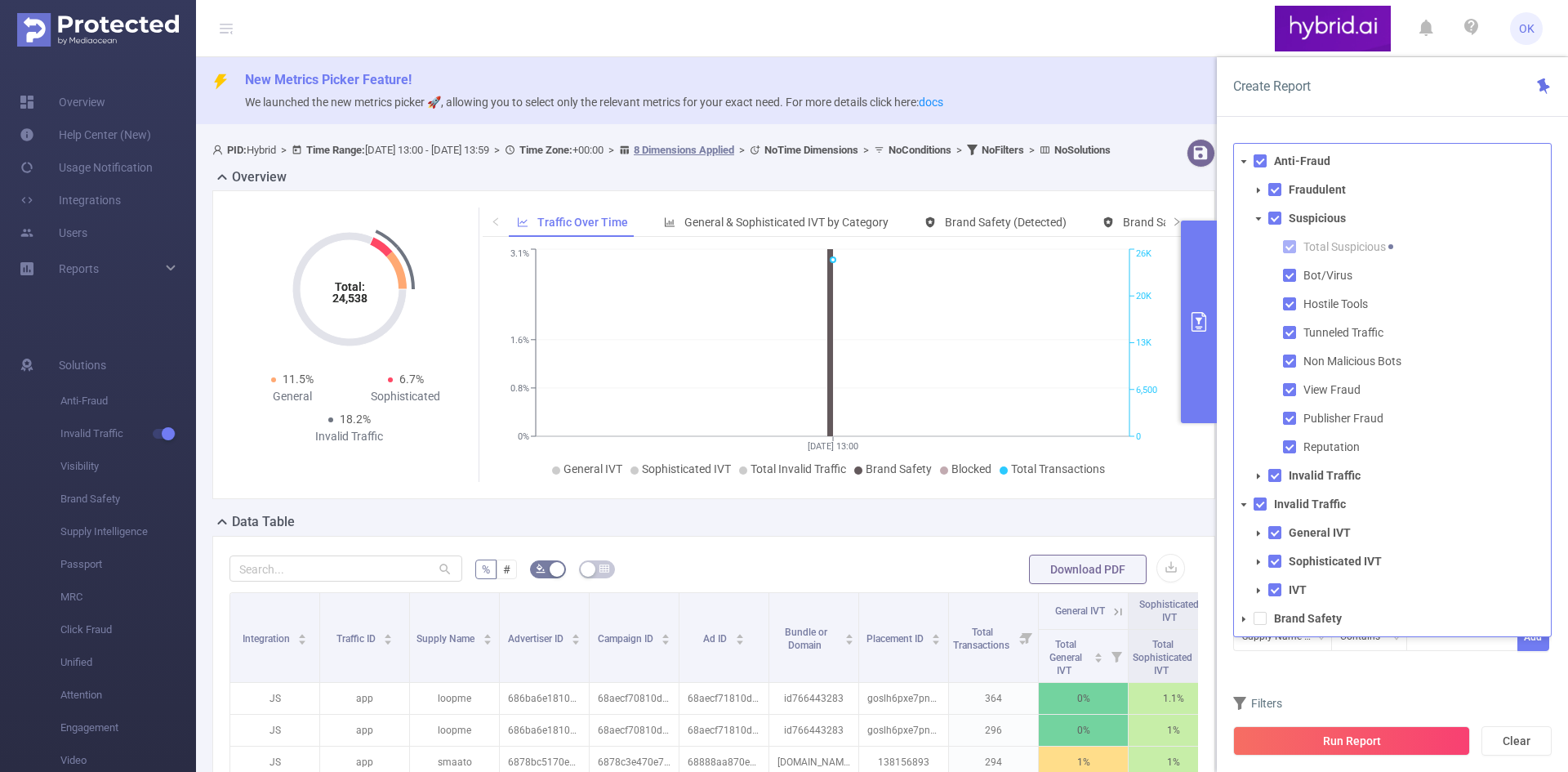
click at [1258, 217] on icon "icon: caret-down" at bounding box center [1259, 219] width 5 height 4
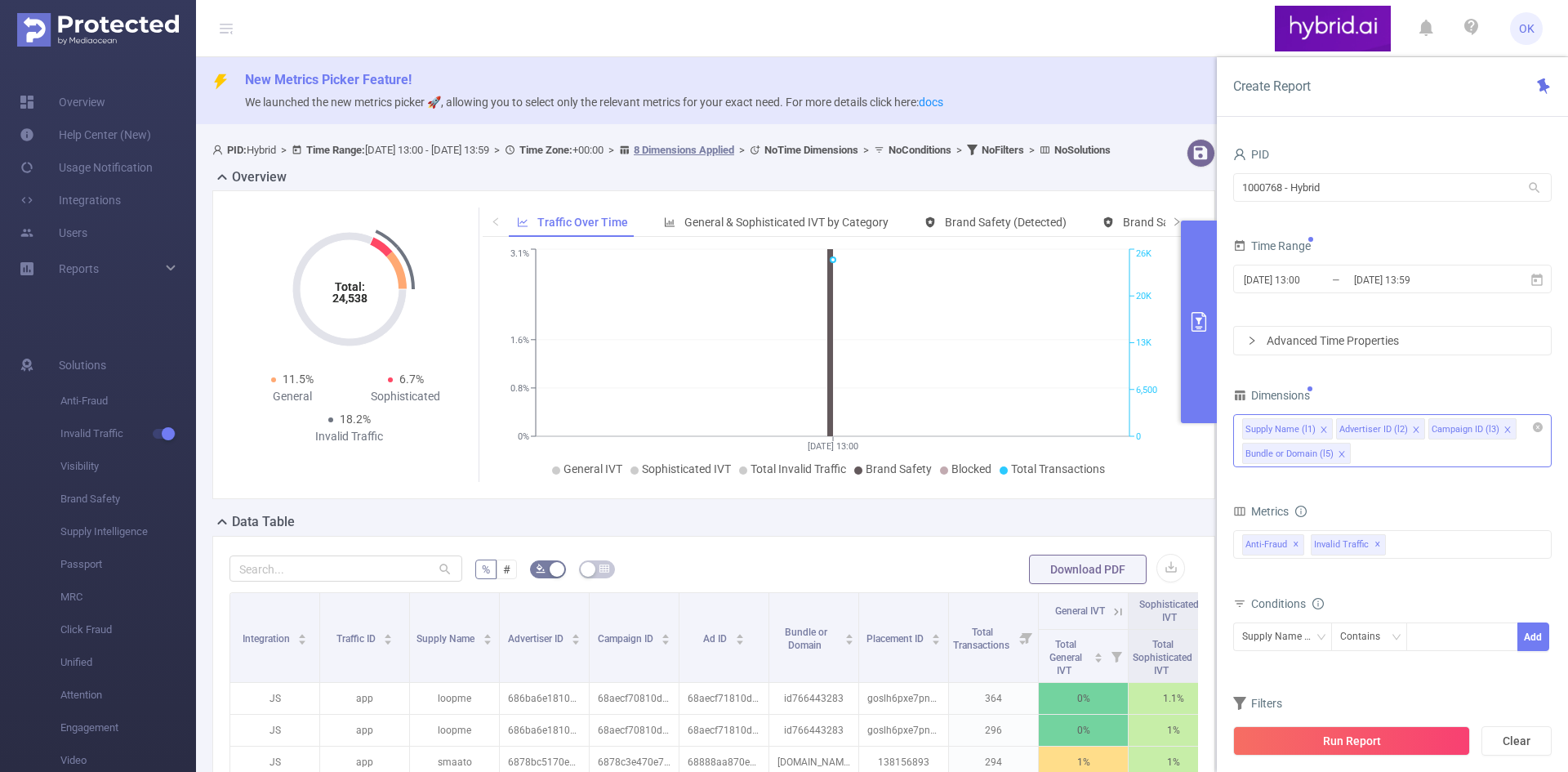
click at [1377, 233] on form "PID 1000768 - Hybrid 1000768 - Hybrid Time Range [DATE] 13:00 _ [DATE] 13:59 Ad…" at bounding box center [1392, 249] width 319 height 213
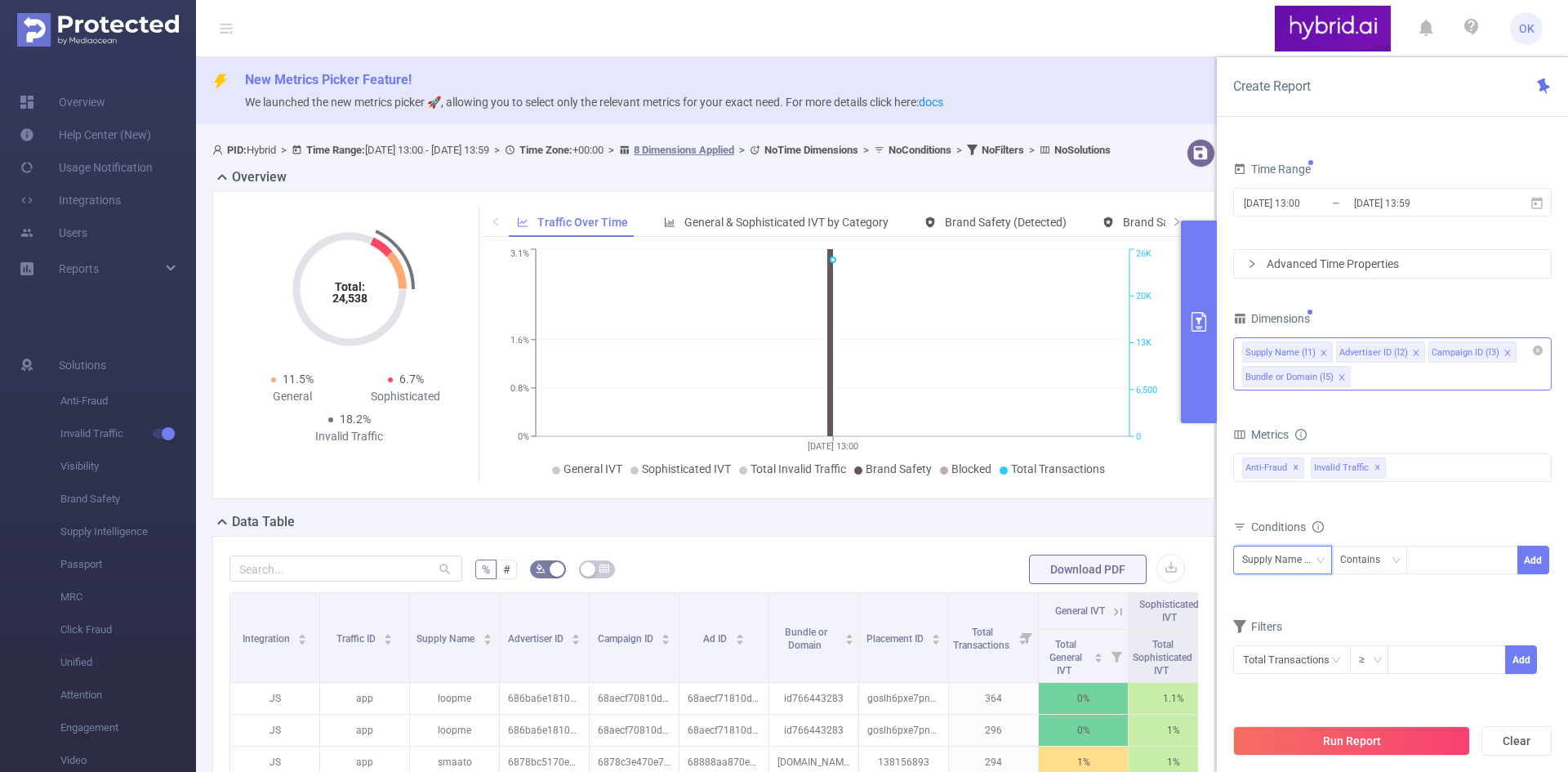
click at [1301, 562] on div "Supply Name (l1)" at bounding box center [1282, 560] width 81 height 27
click at [1286, 615] on li "Advertiser ID (l2)" at bounding box center [1297, 620] width 129 height 26
click at [1380, 556] on div "Contains" at bounding box center [1365, 560] width 51 height 27
click at [1385, 622] on li "Is" at bounding box center [1385, 620] width 109 height 26
click at [1442, 555] on div at bounding box center [1462, 560] width 94 height 27
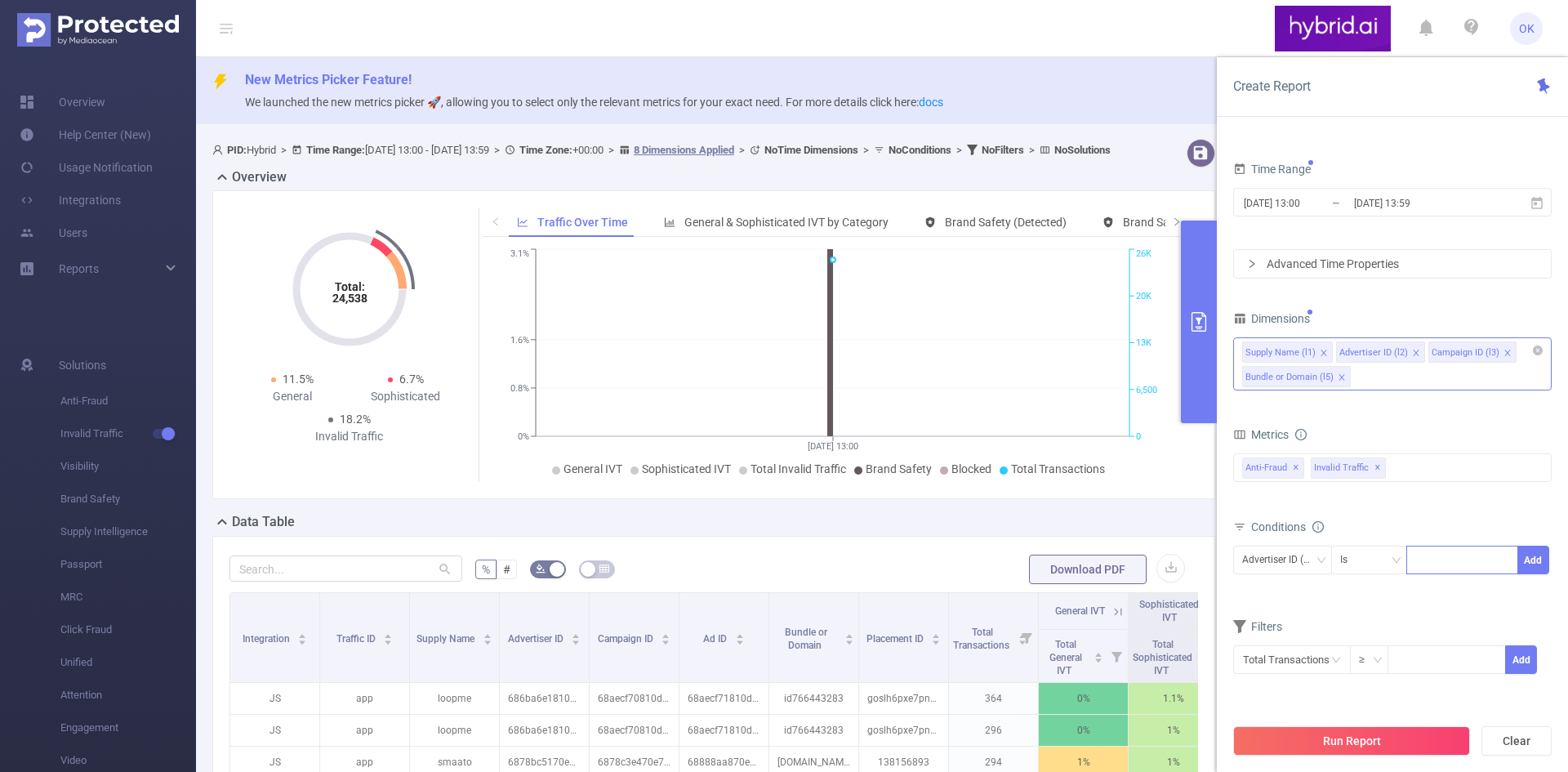
paste input "64390b567bc72fff887c6074"
type input "64390b567bc72fff887c6074"
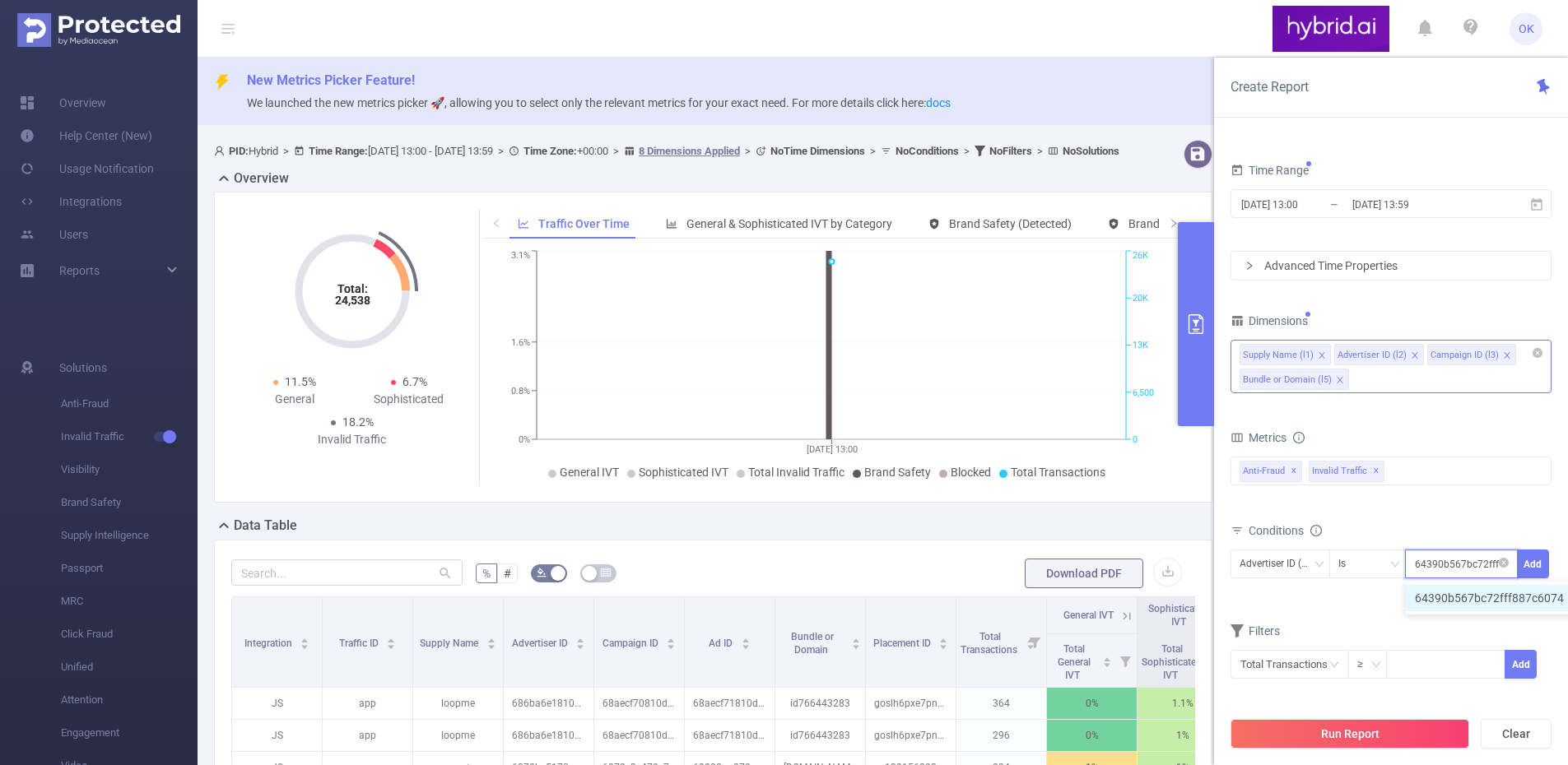
scroll to position [0, 33]
click at [1504, 591] on li "64390b567bc72fff887c6074" at bounding box center [1496, 598] width 185 height 27
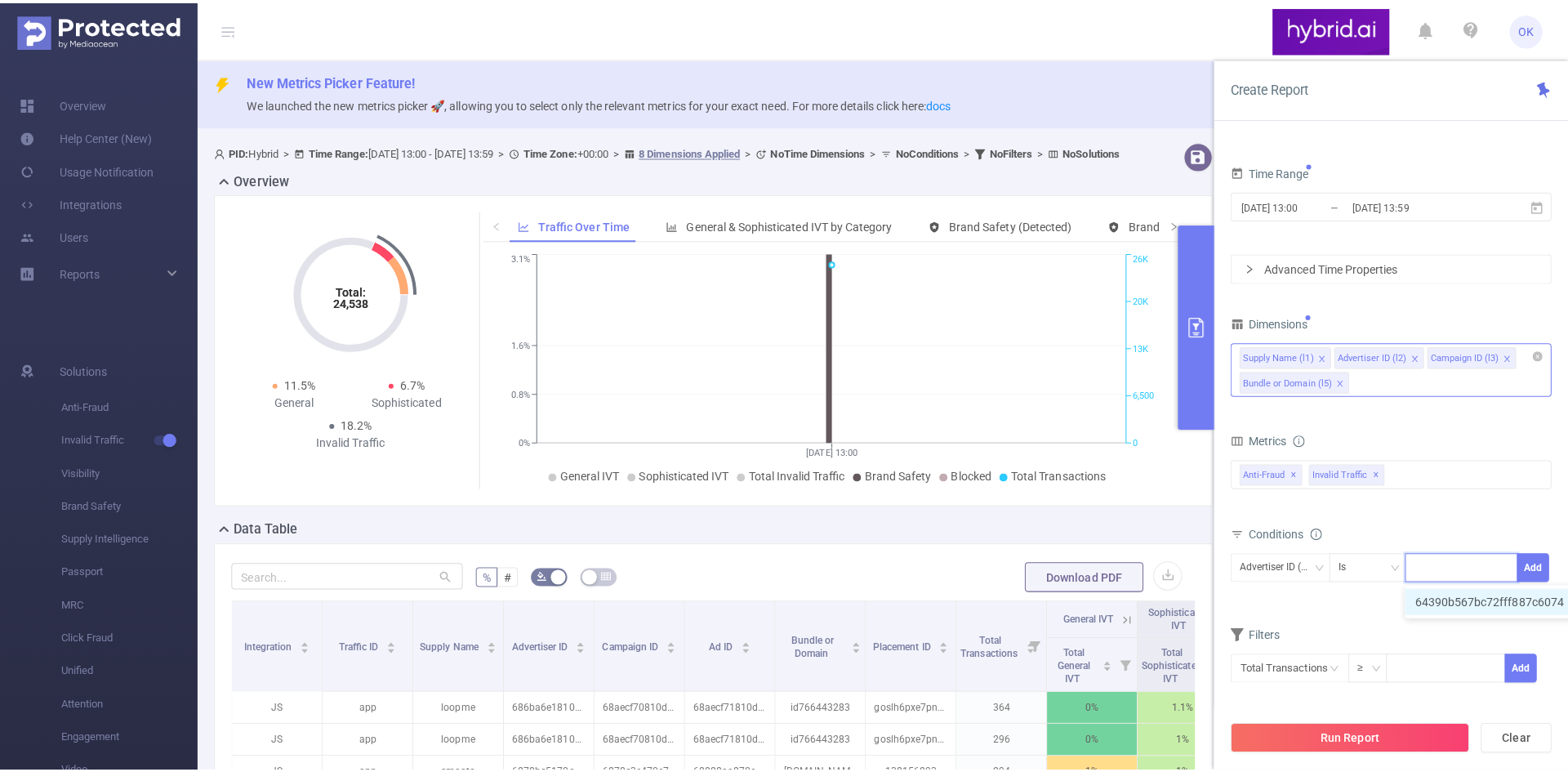
scroll to position [0, 0]
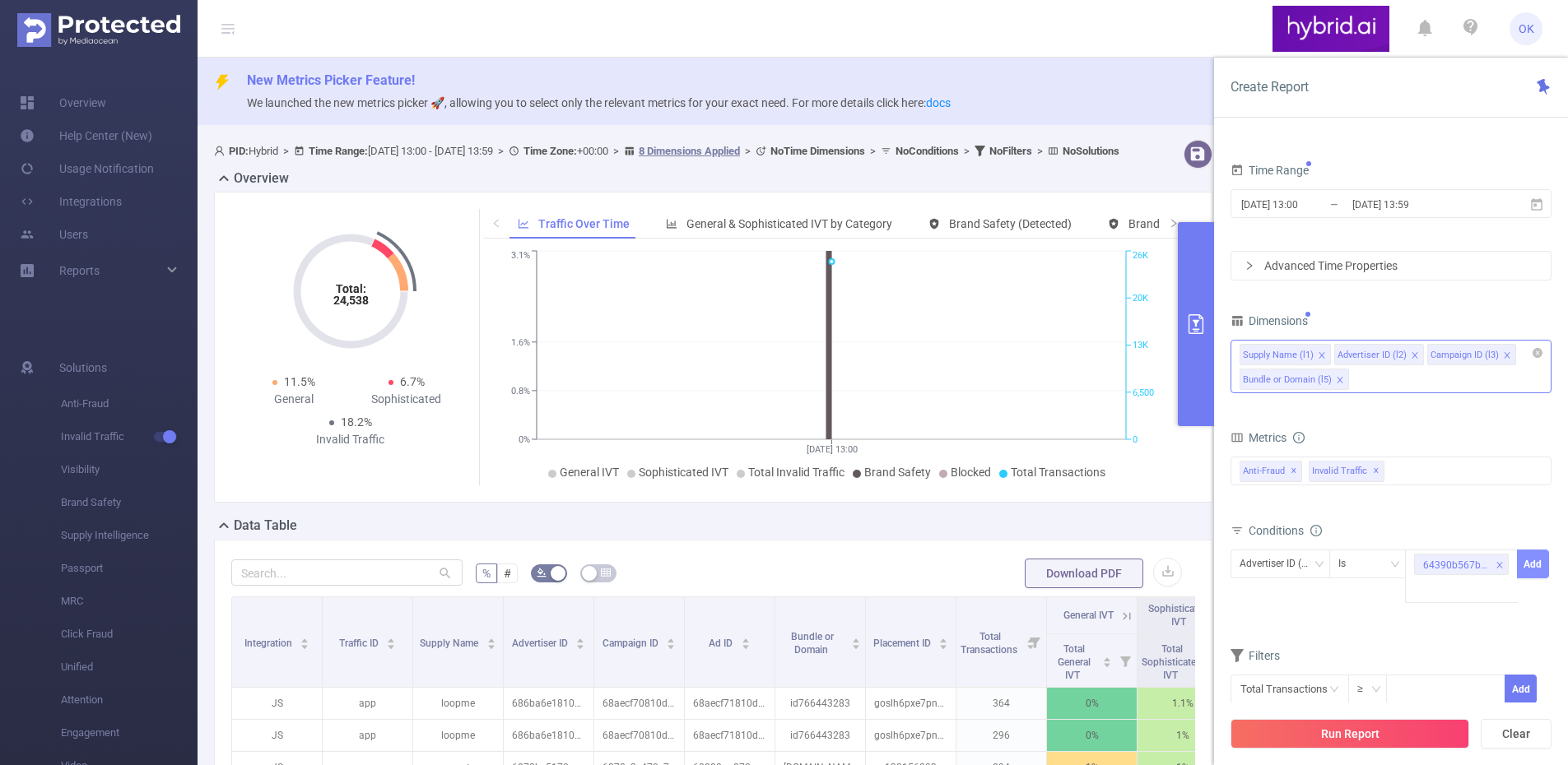
click at [1531, 565] on button "Add" at bounding box center [1532, 564] width 32 height 29
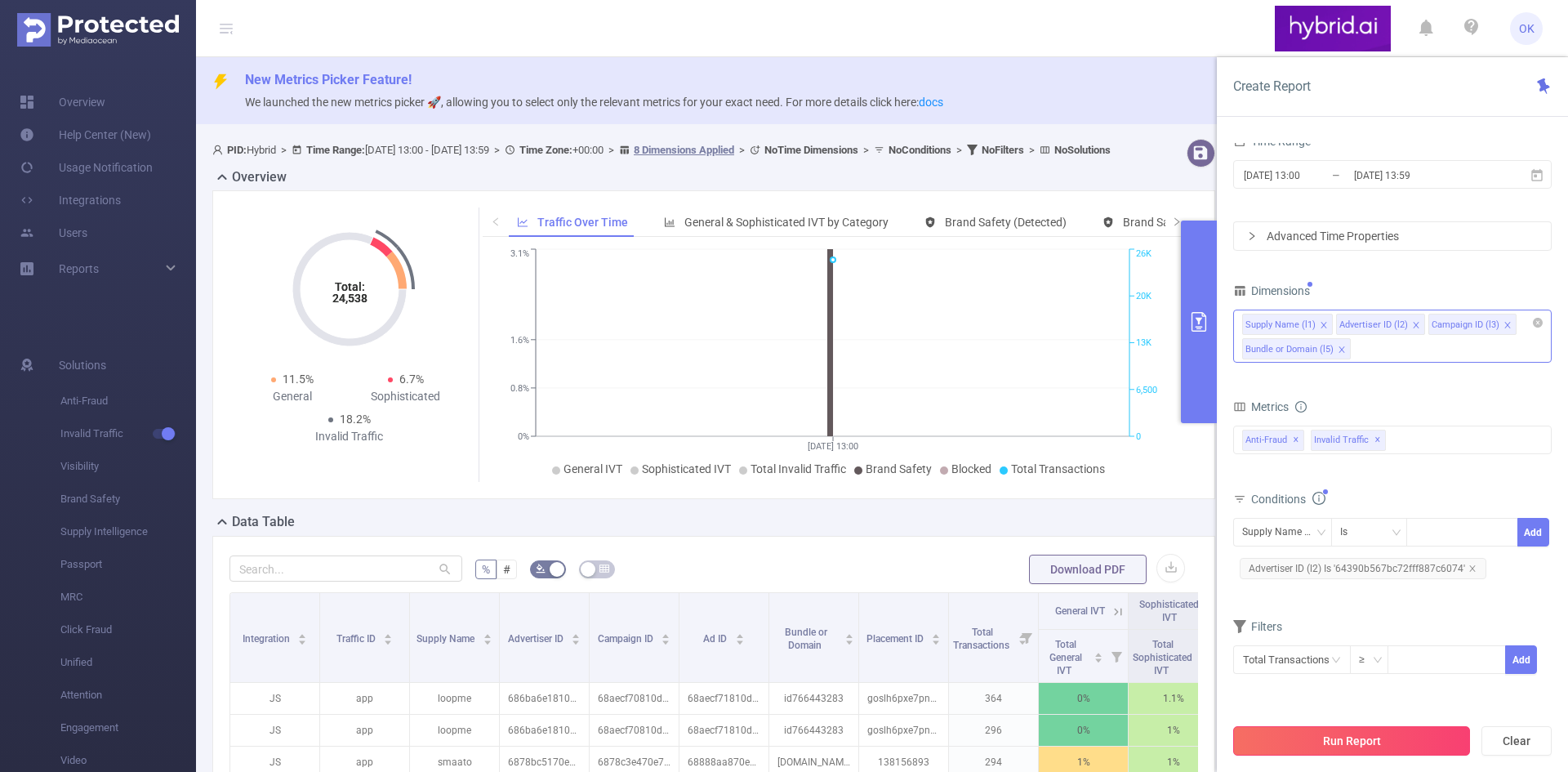
click at [1362, 743] on button "Run Report" at bounding box center [1351, 740] width 236 height 29
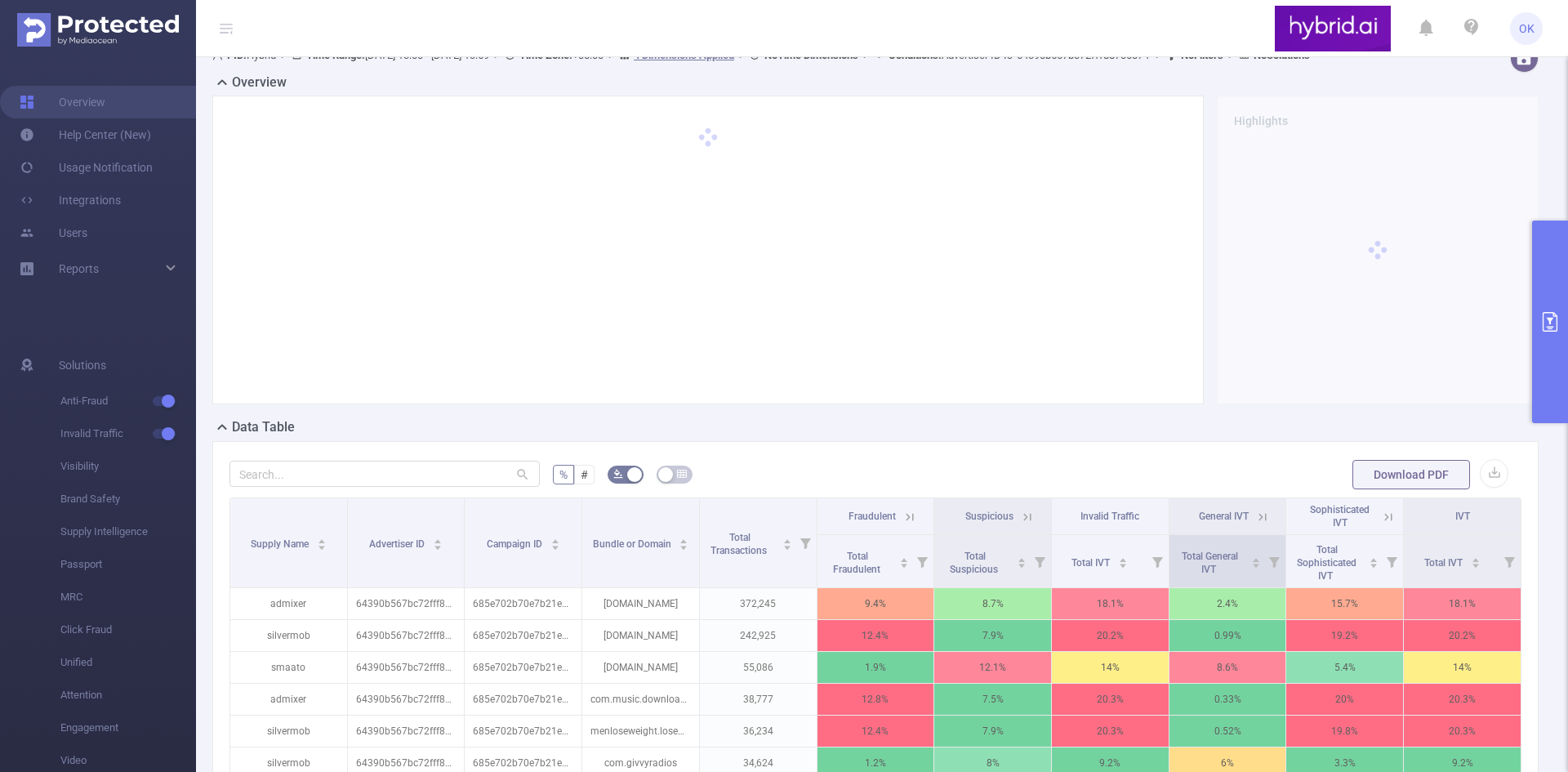
scroll to position [163, 0]
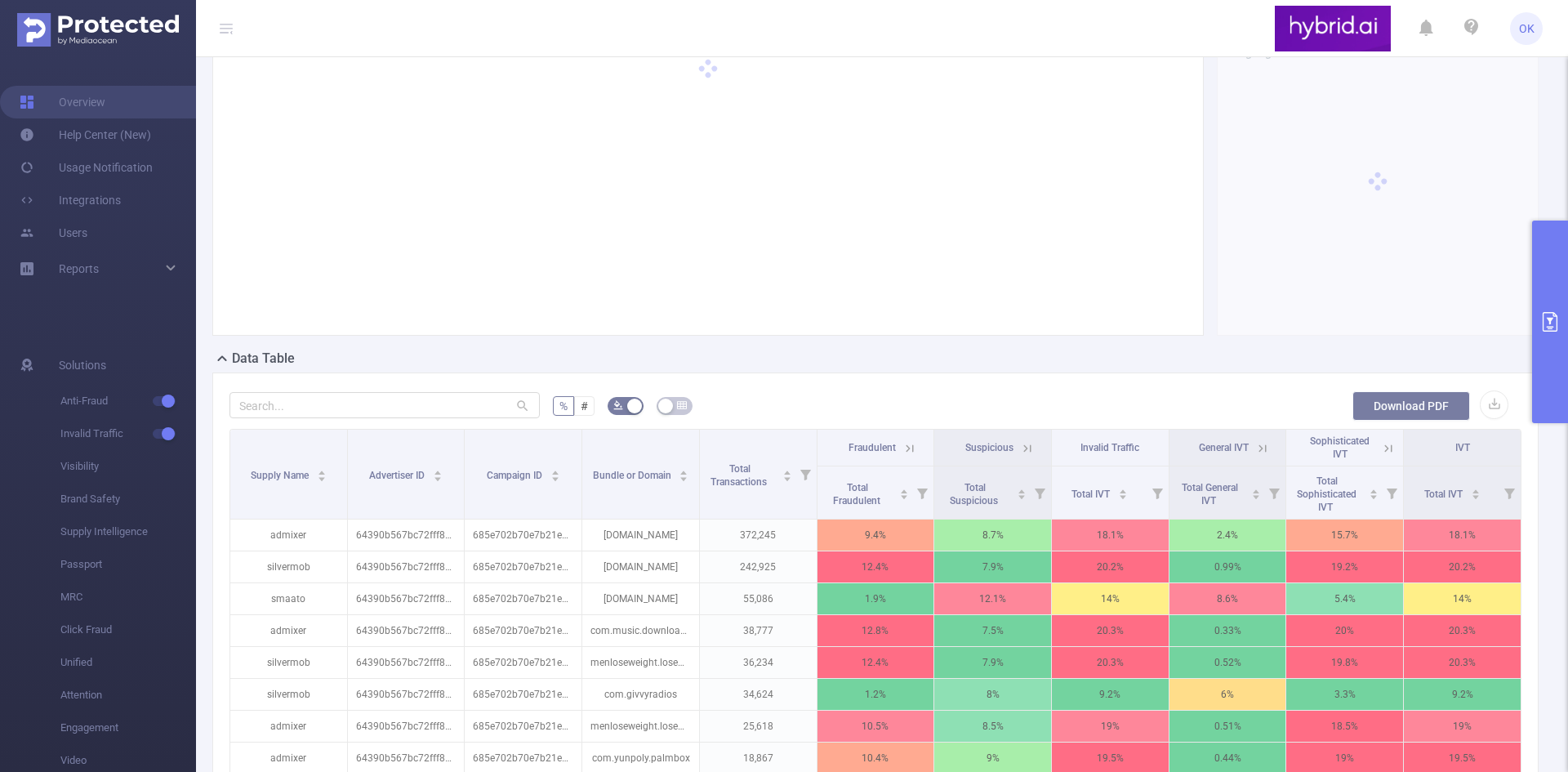
click at [1370, 421] on button "Download PDF" at bounding box center [1411, 406] width 118 height 29
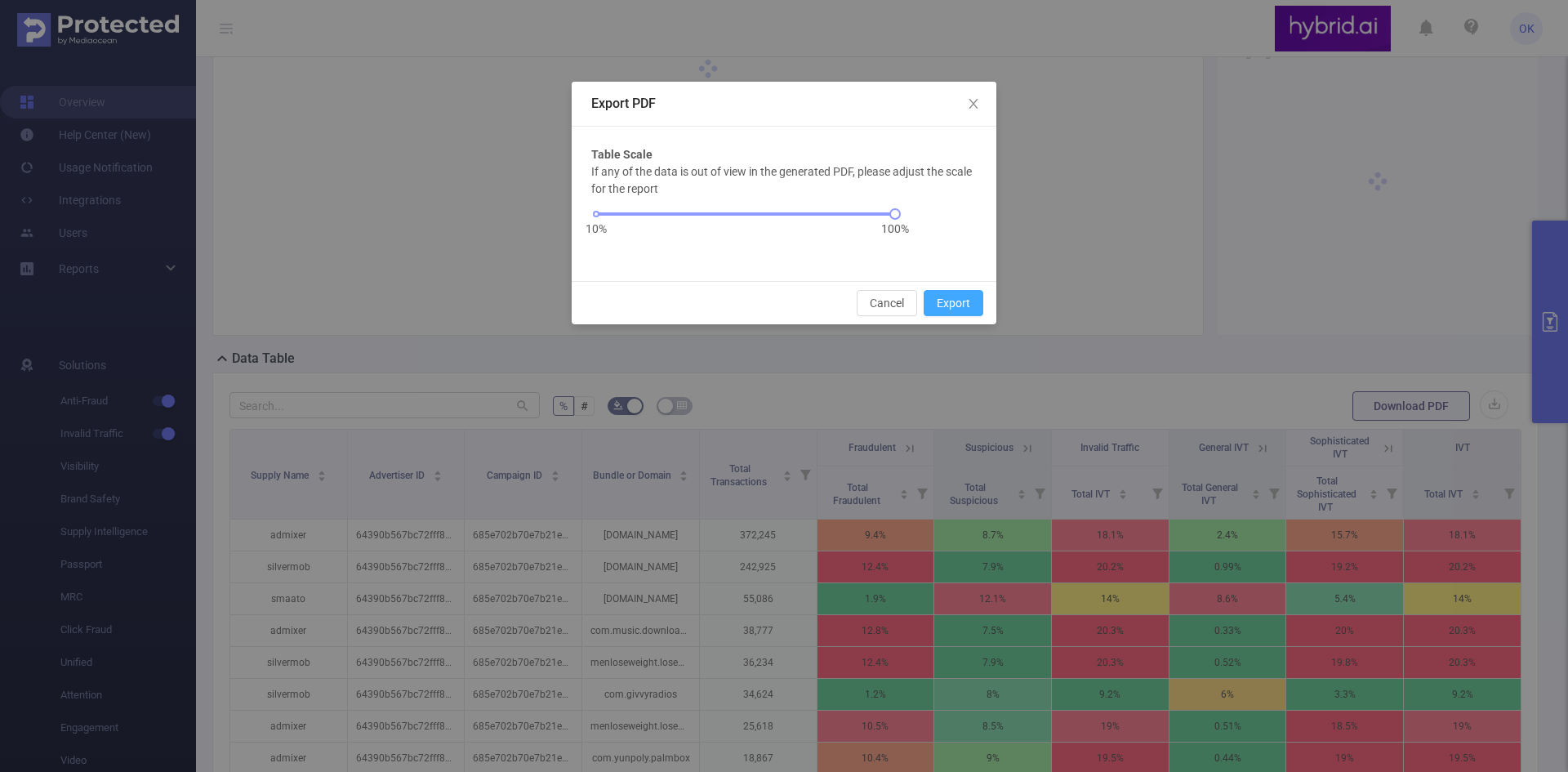
click at [956, 297] on button "Export" at bounding box center [953, 303] width 59 height 26
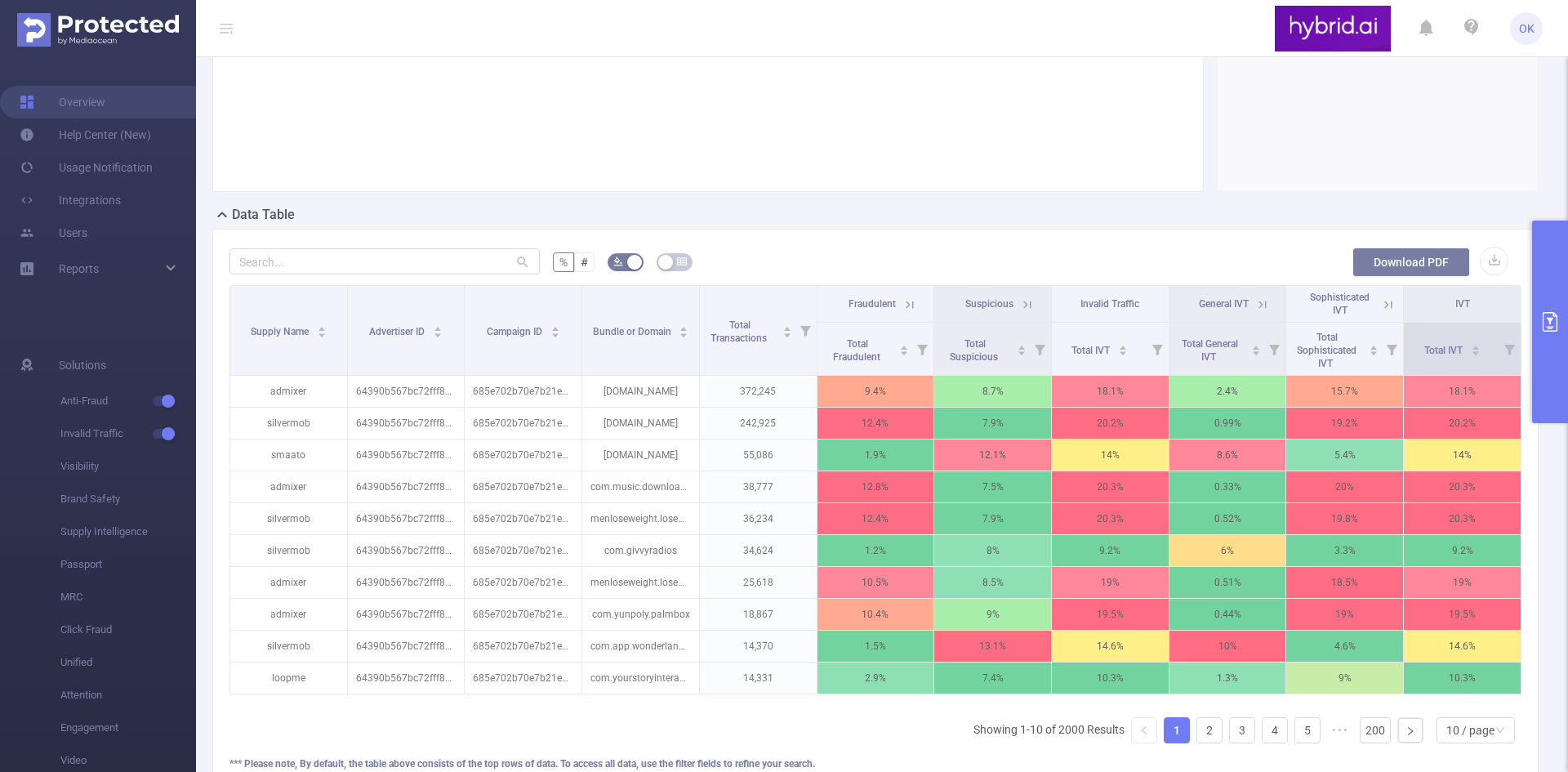
scroll to position [327, 0]
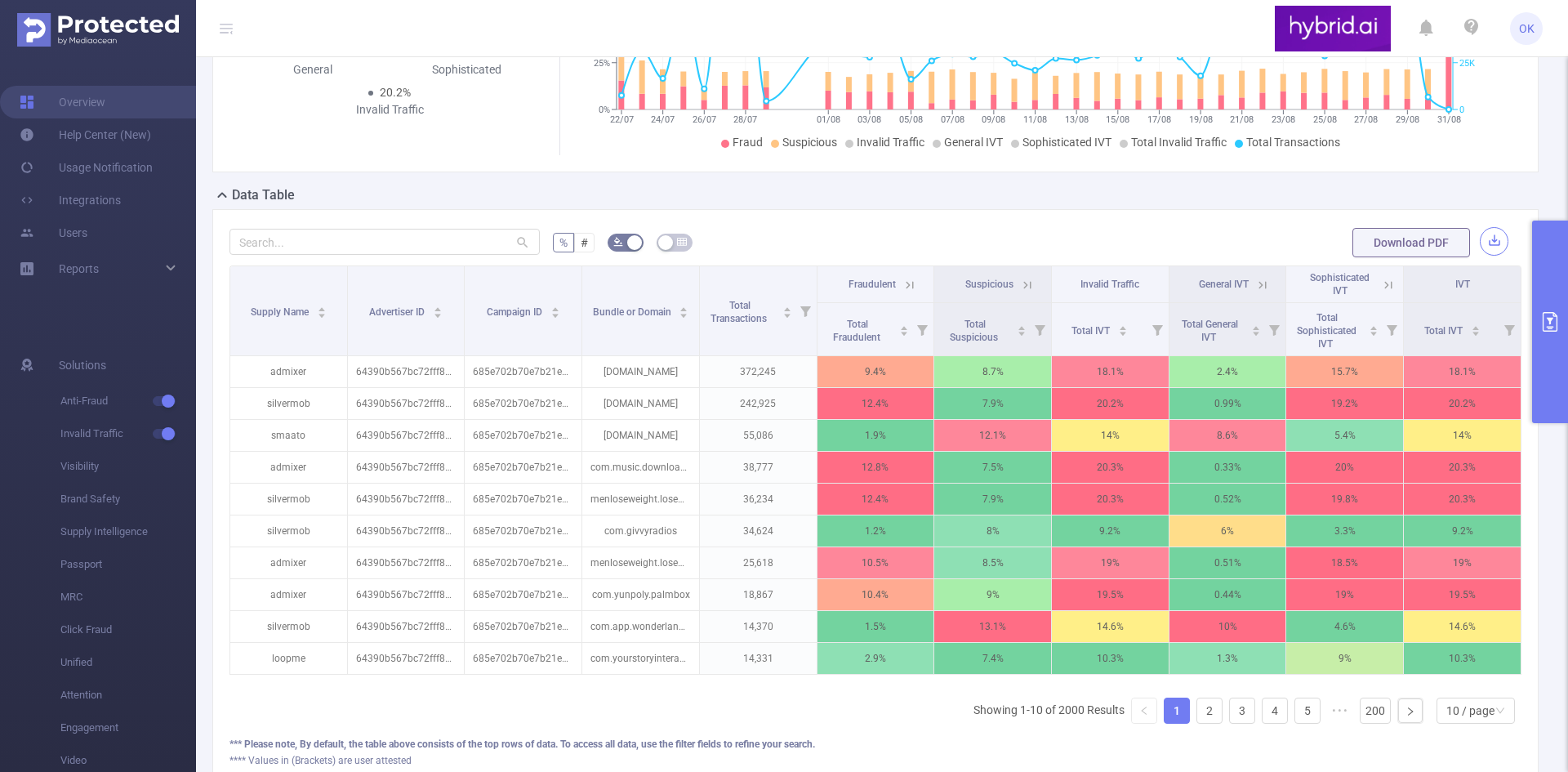
click at [1486, 256] on button "button" at bounding box center [1493, 241] width 28 height 28
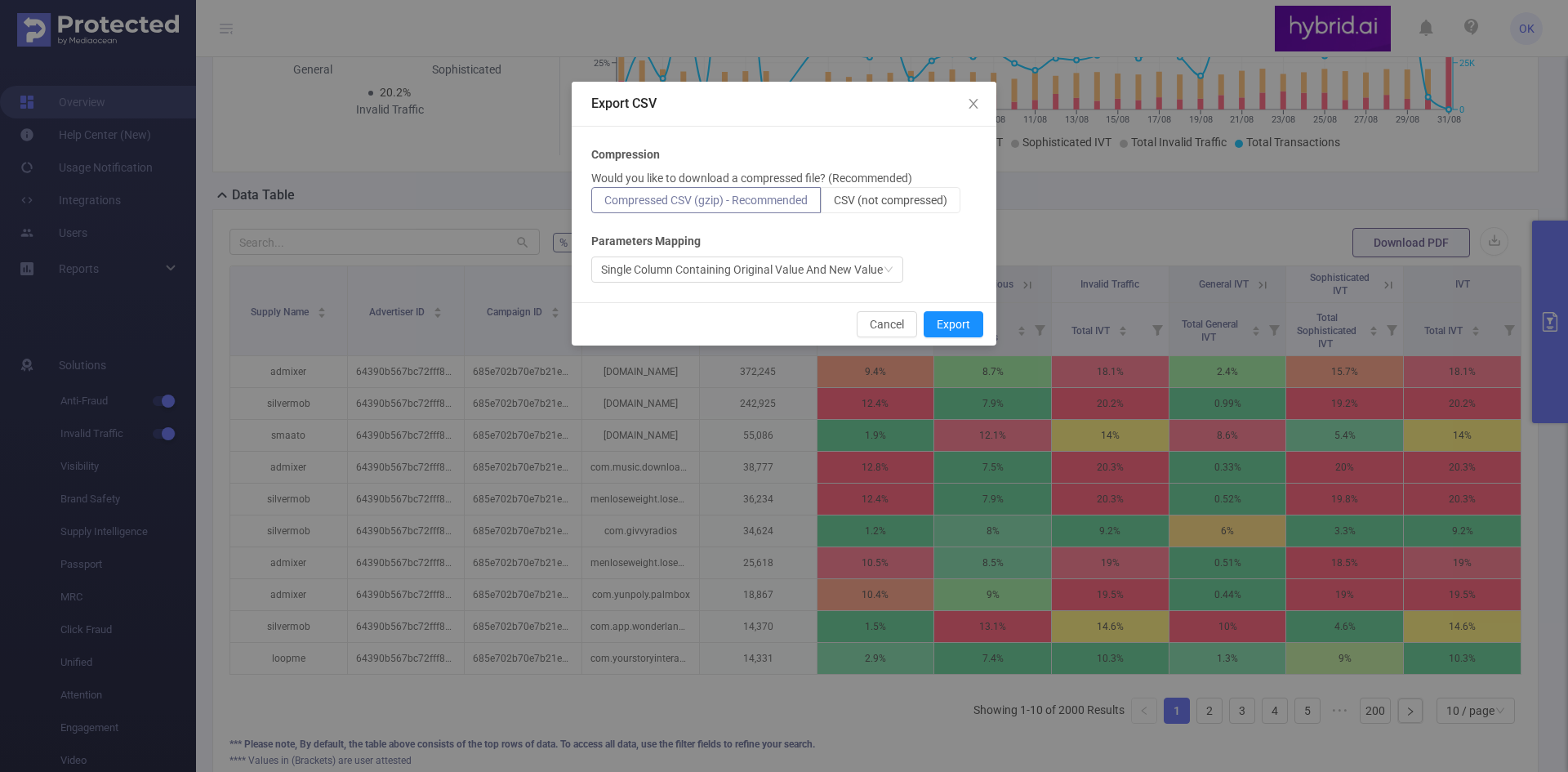
click at [858, 249] on div "Parameters Mapping" at bounding box center [784, 241] width 385 height 17
click at [865, 267] on div "Single Column Containing Original Value And New Value" at bounding box center [742, 269] width 282 height 25
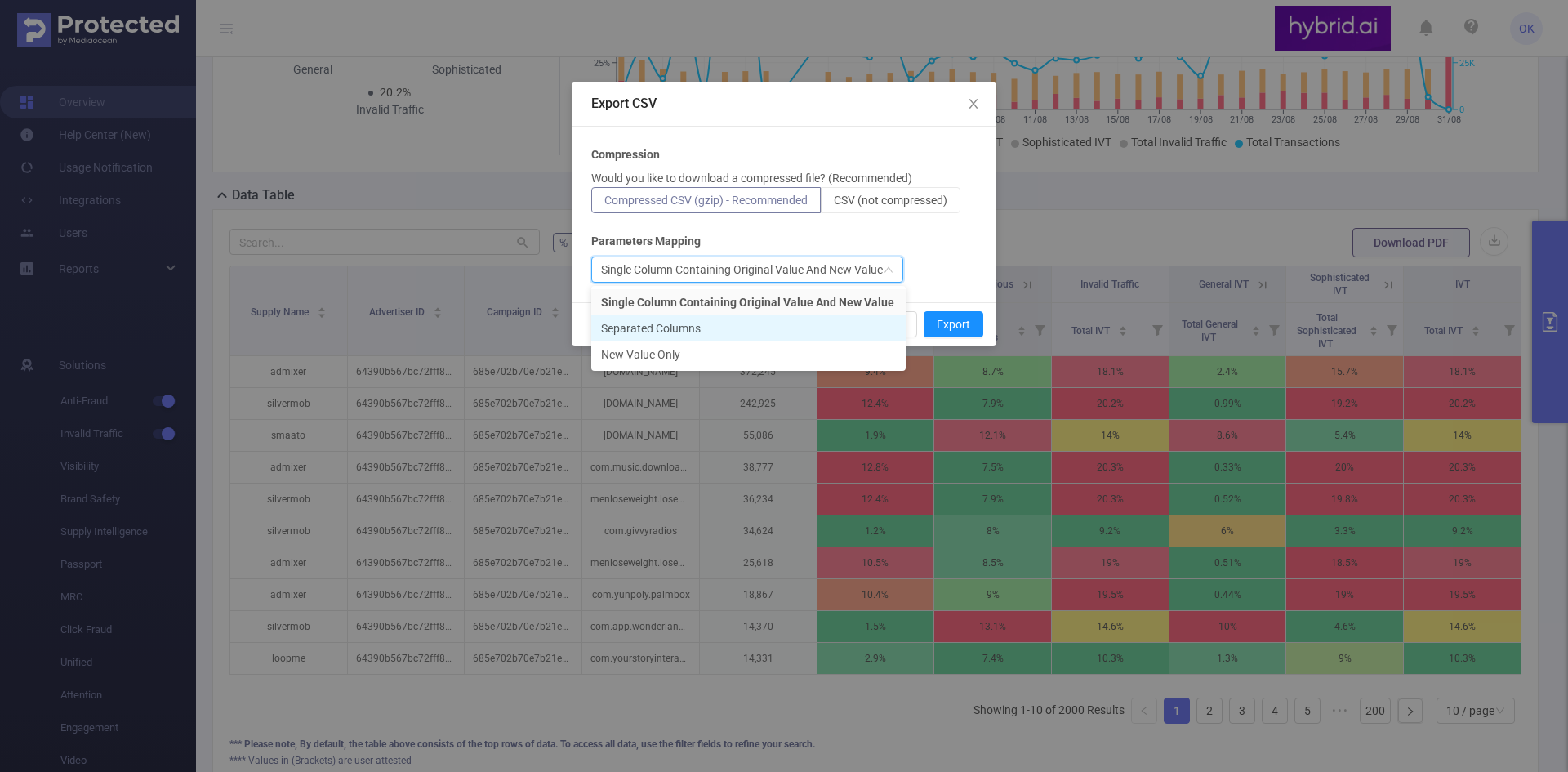
click at [791, 337] on li "Separated Columns" at bounding box center [748, 328] width 314 height 26
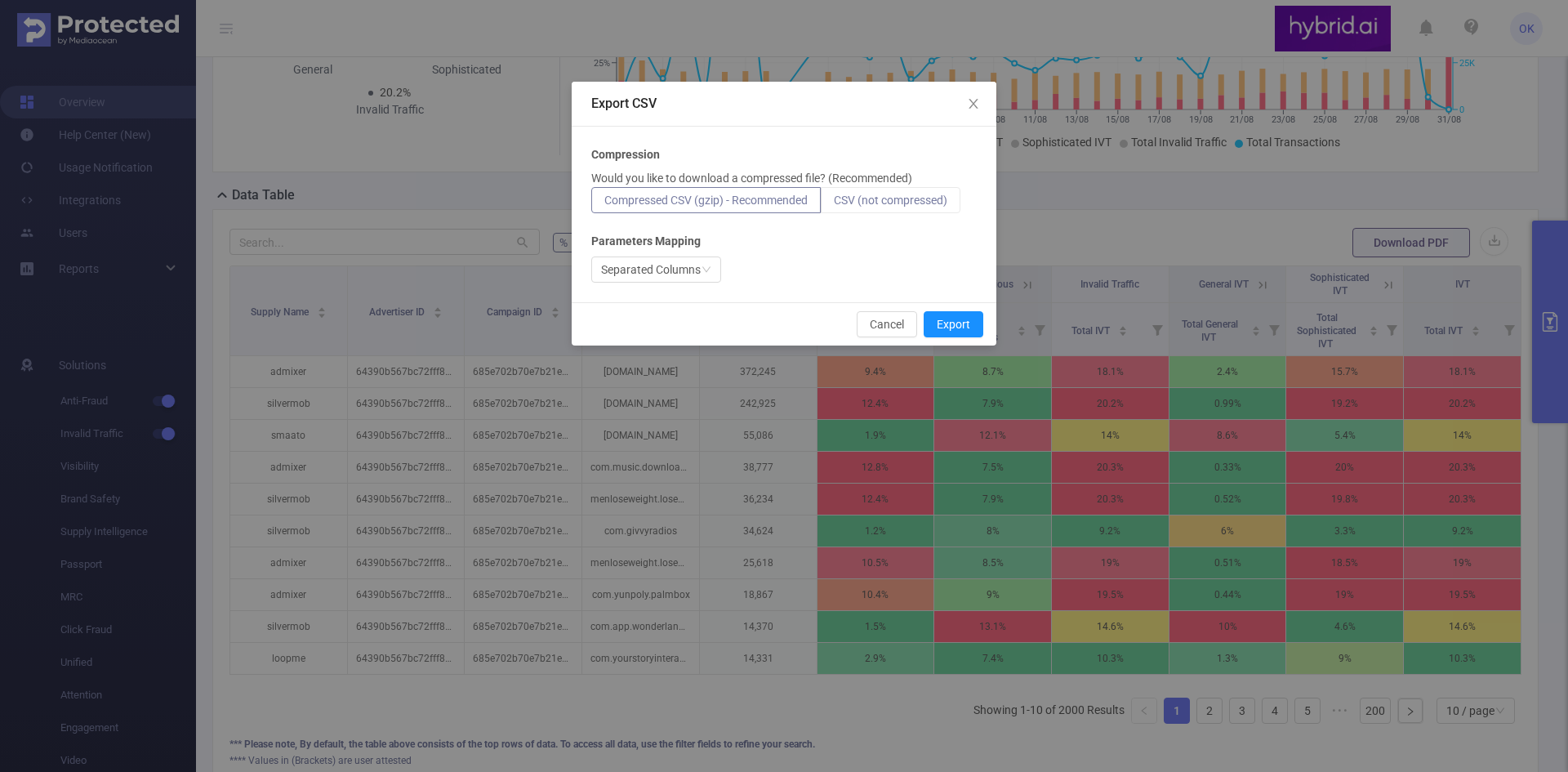
click at [906, 199] on span "CSV (not compressed)" at bounding box center [891, 200] width 113 height 13
click at [834, 204] on input "CSV (not compressed)" at bounding box center [834, 204] width 0 height 0
click at [953, 332] on button "Export" at bounding box center [953, 324] width 59 height 26
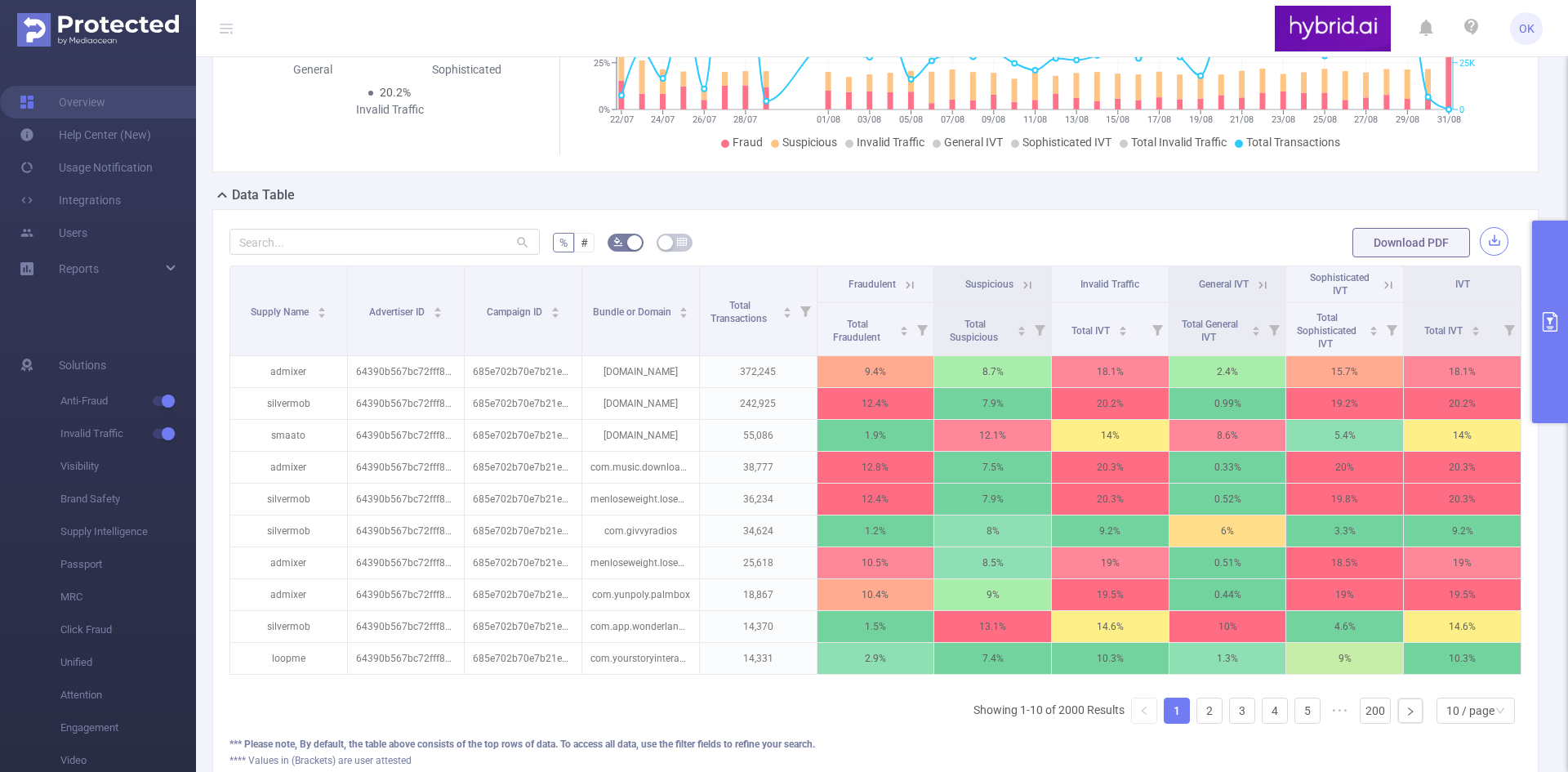
click at [1479, 256] on button "button" at bounding box center [1493, 241] width 28 height 28
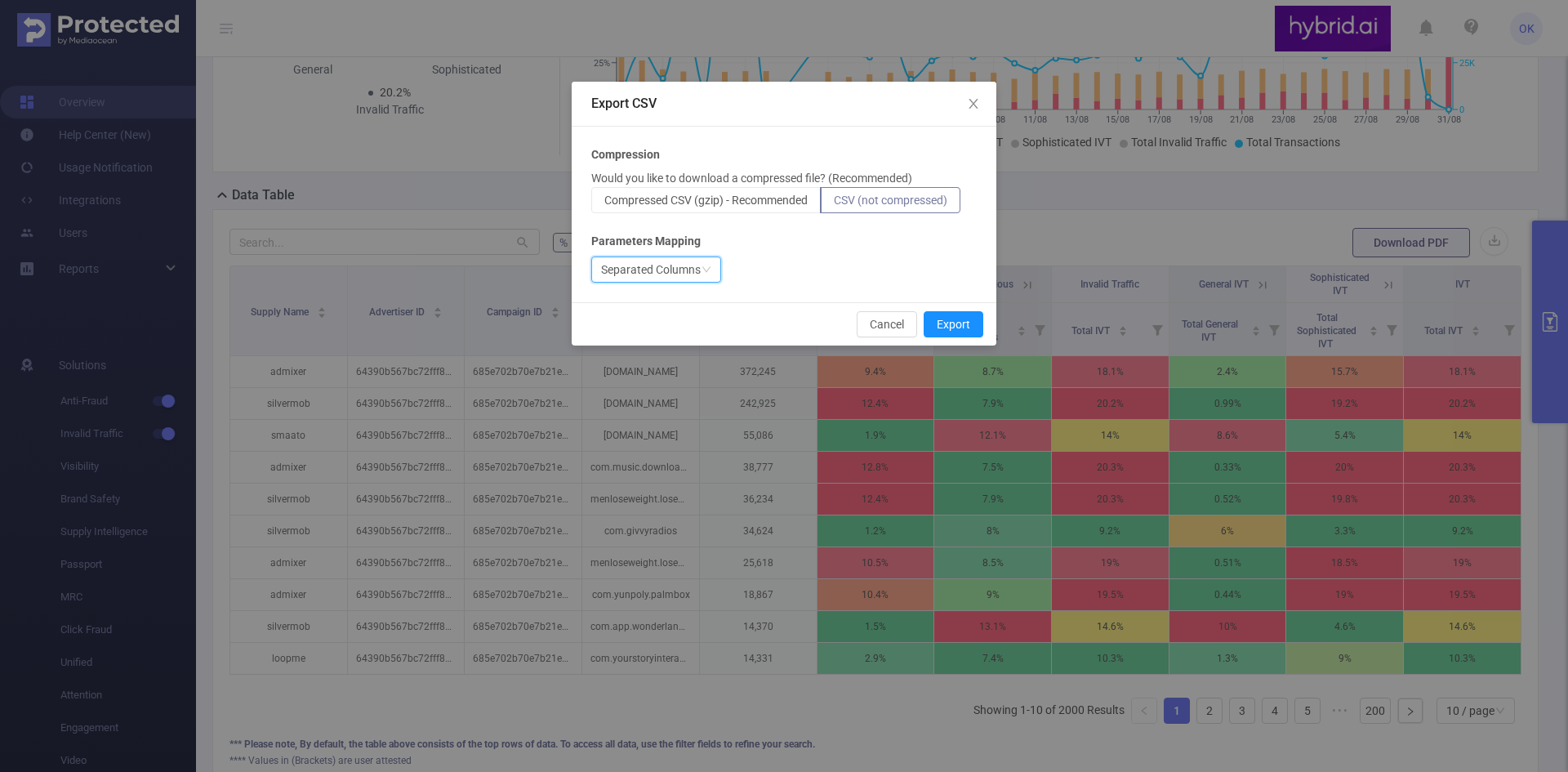
click at [688, 273] on div "Separated Columns" at bounding box center [651, 269] width 99 height 25
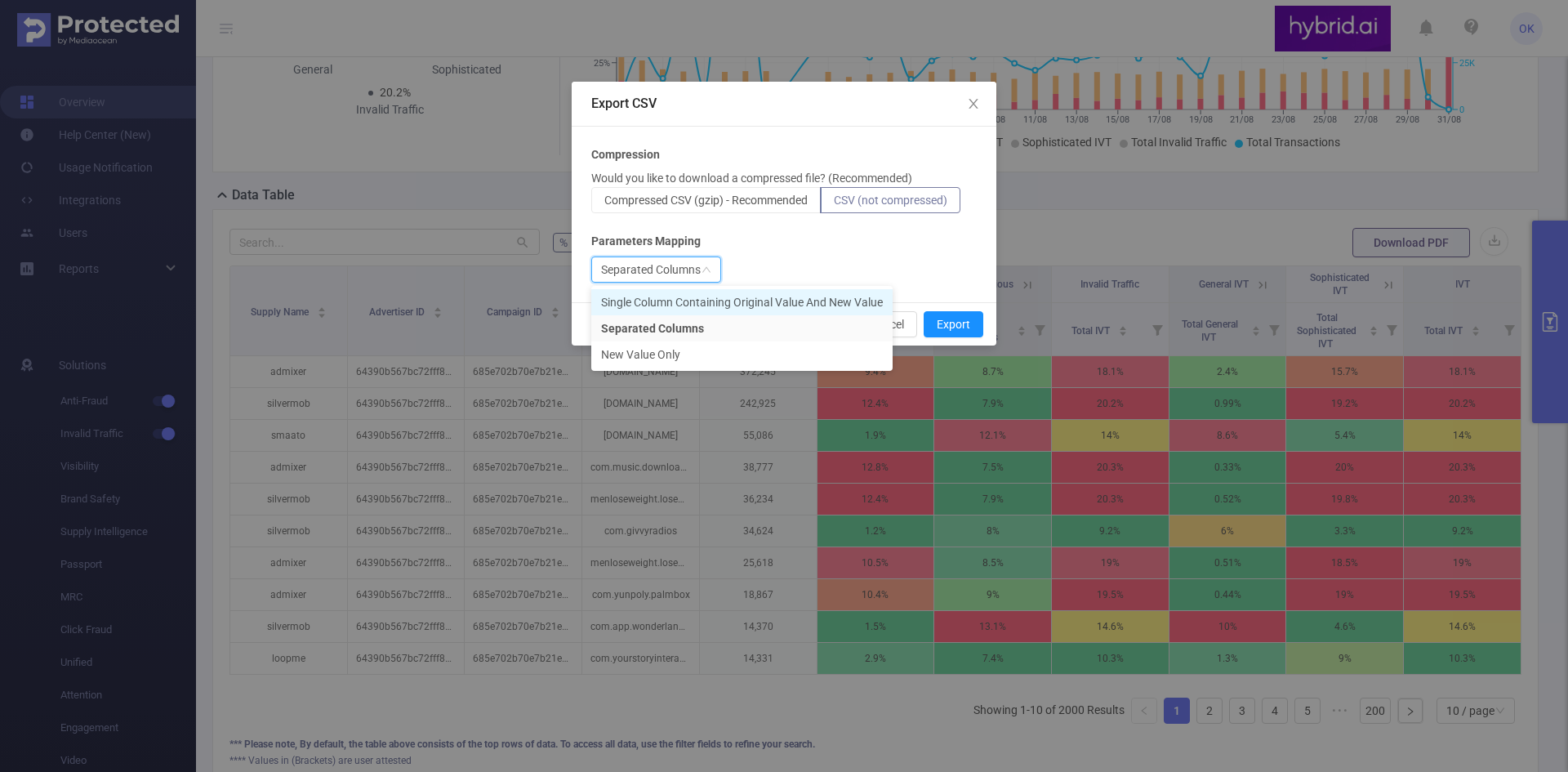
click at [695, 299] on li "Single Column Containing Original Value And New Value" at bounding box center [742, 302] width 301 height 26
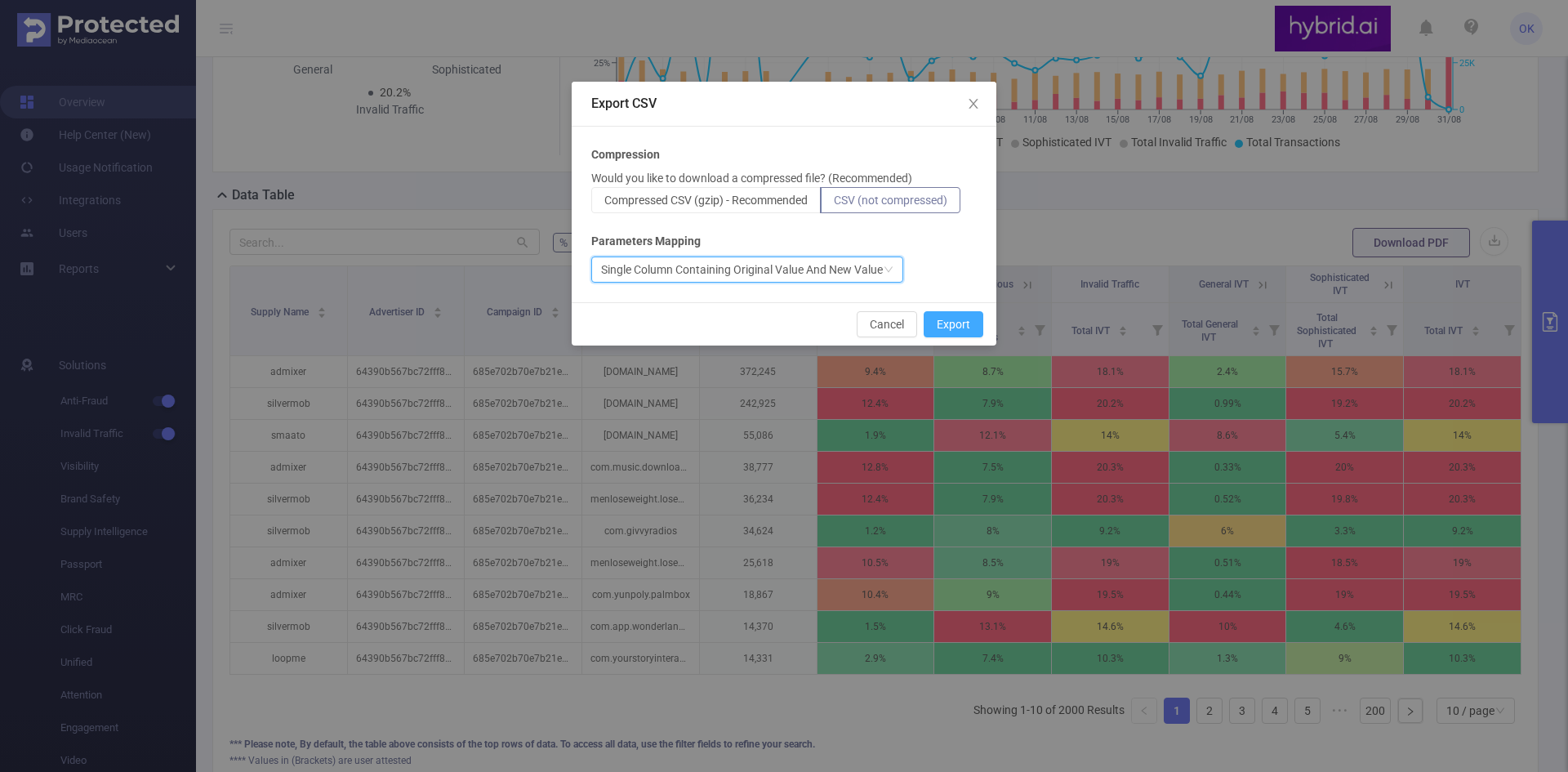
click at [970, 318] on button "Export" at bounding box center [953, 324] width 59 height 26
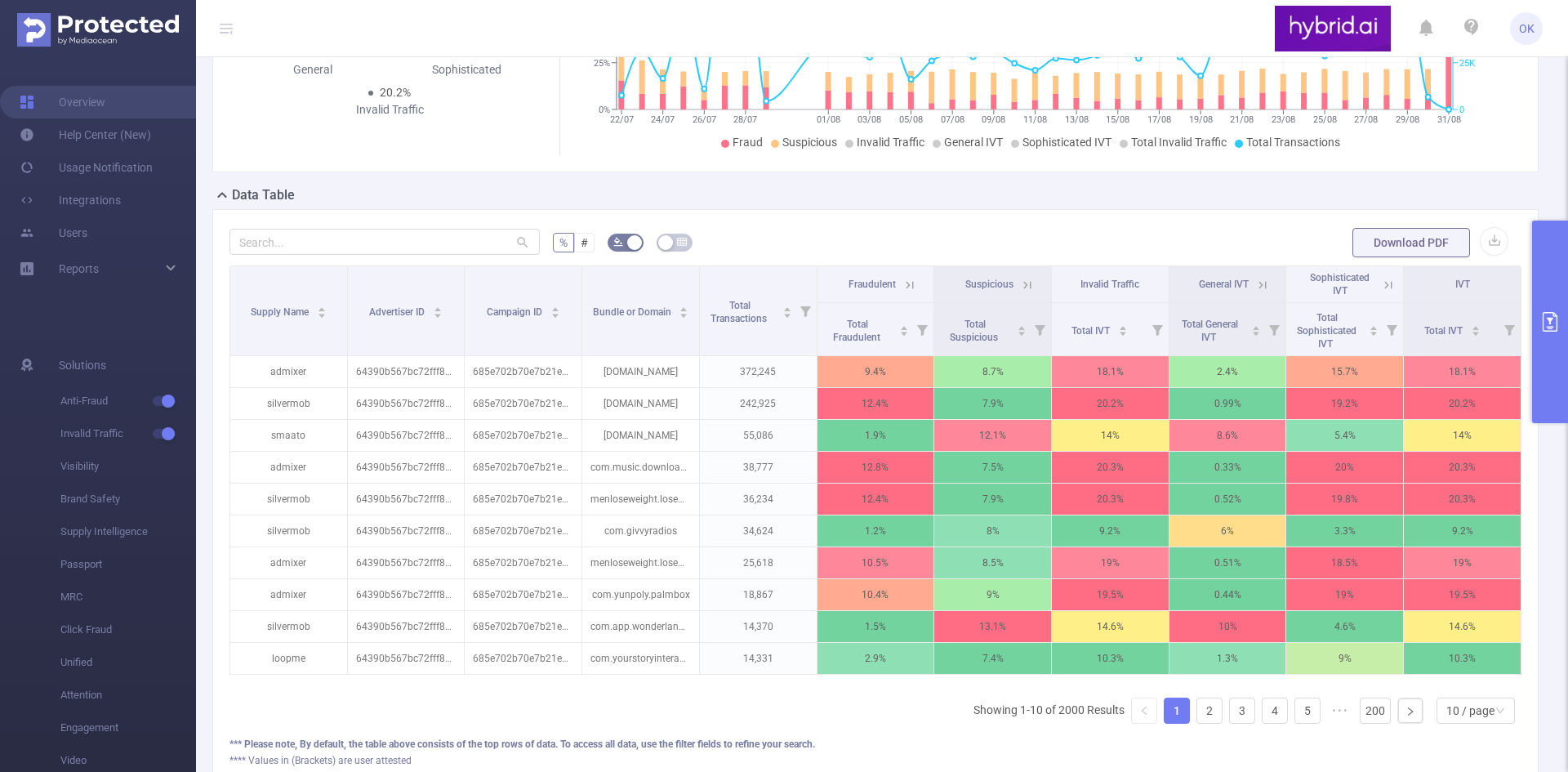
click at [1544, 329] on icon "primary" at bounding box center [1550, 321] width 19 height 19
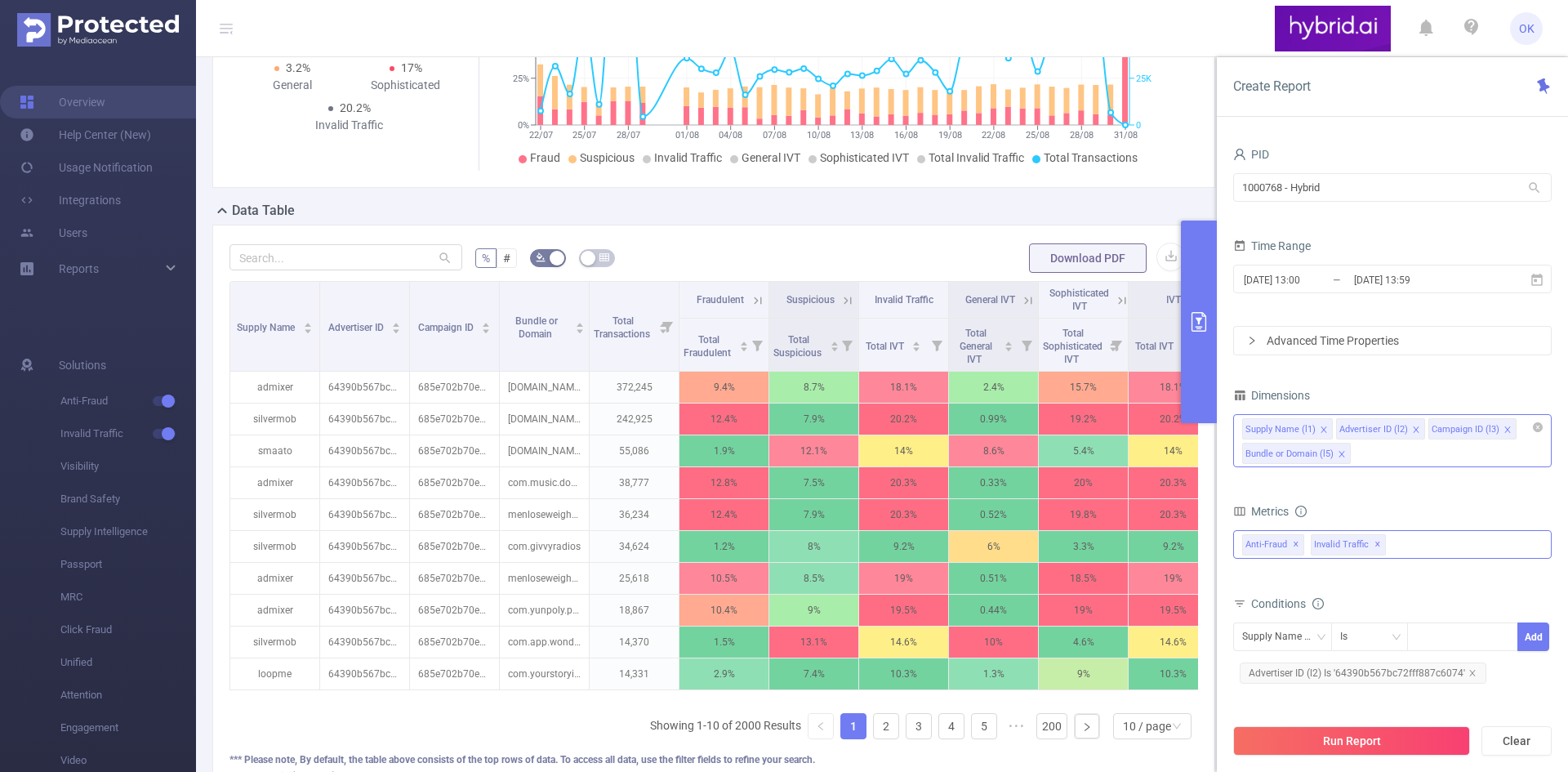
click at [1400, 549] on div "Anti-Fraud Fraudulent Suspicious Invalid Traffic Invalid Traffic General IVT So…" at bounding box center [1392, 544] width 319 height 28
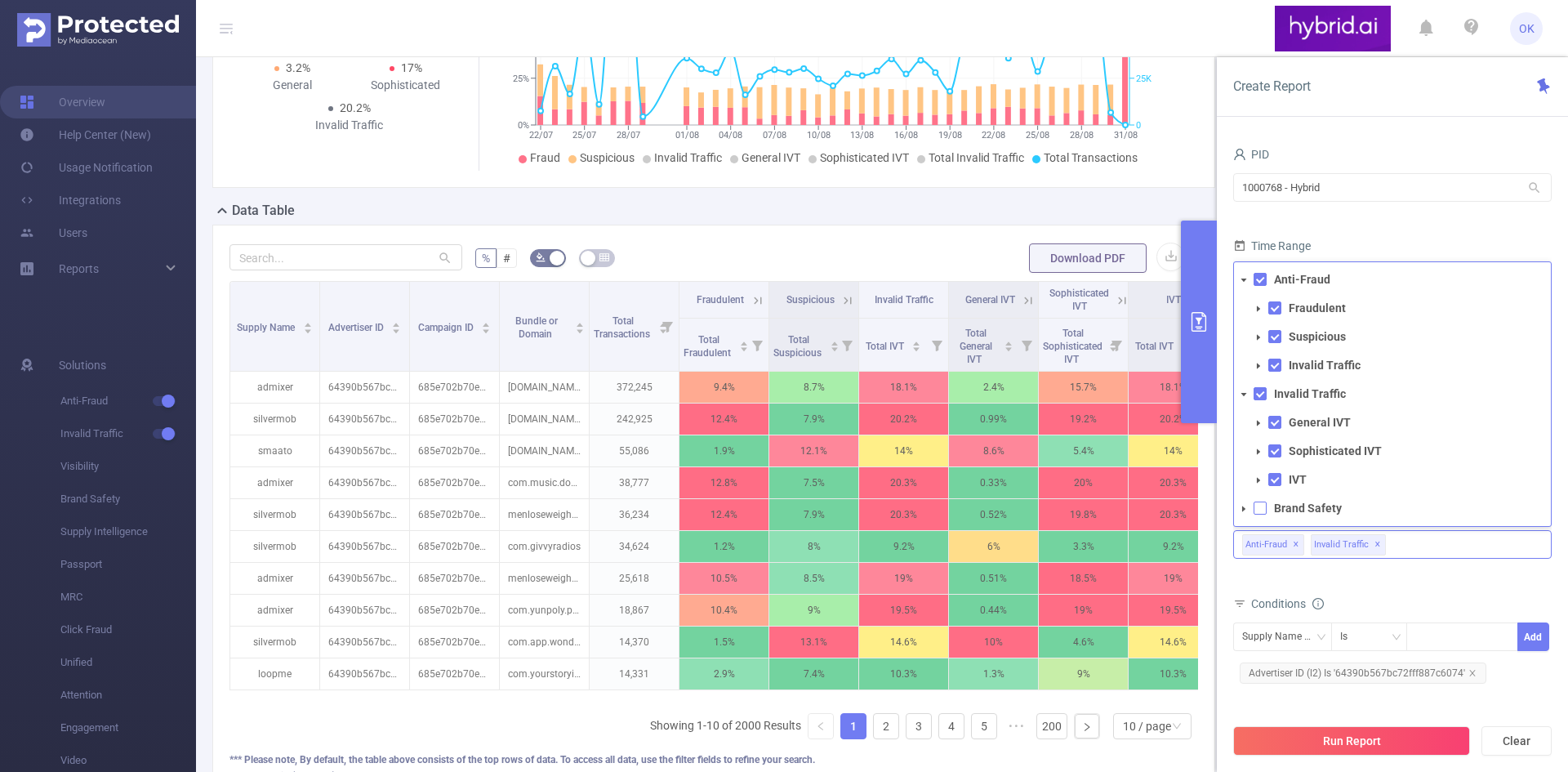
click at [1262, 503] on span at bounding box center [1260, 507] width 13 height 13
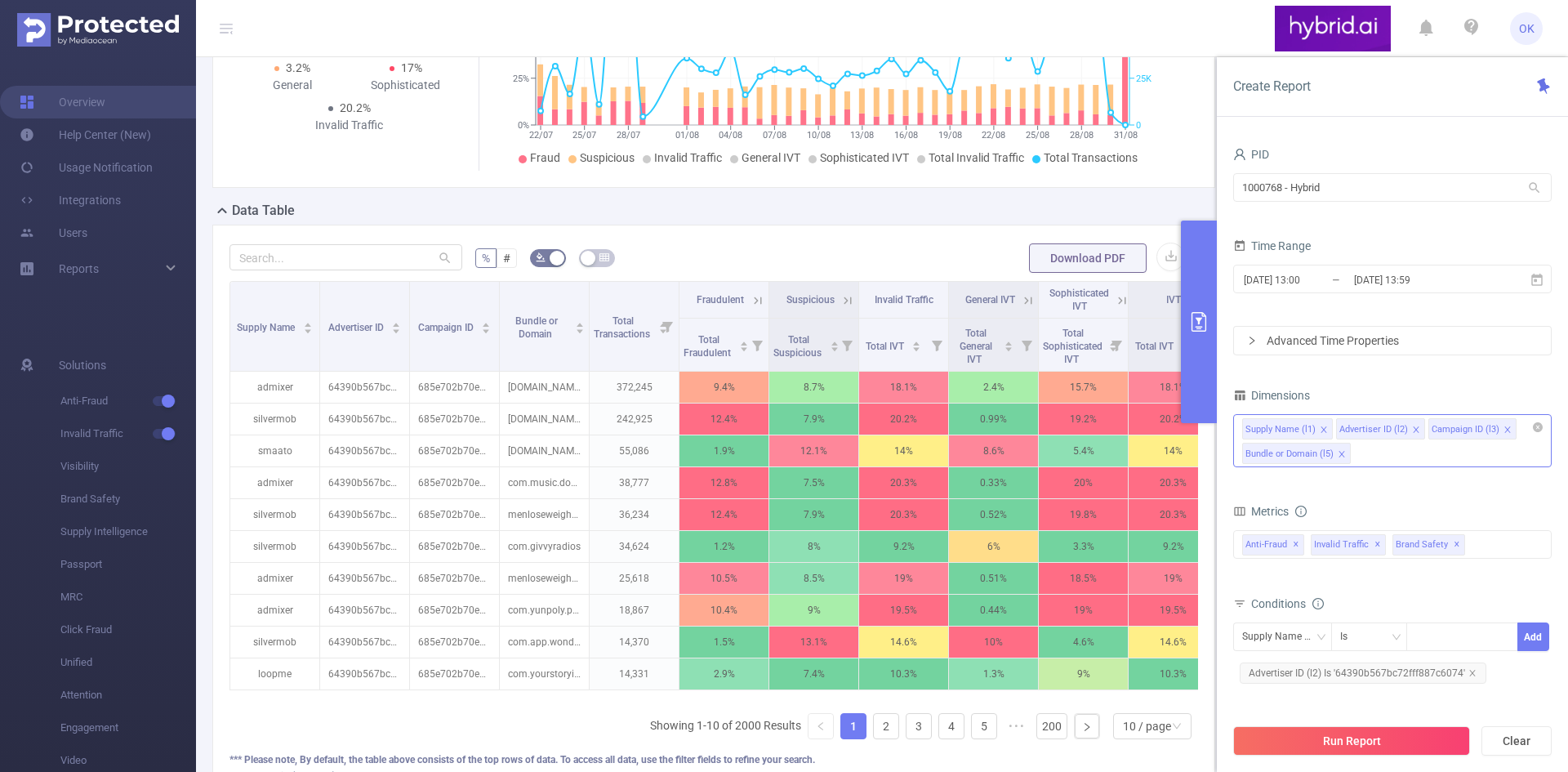
click at [1455, 593] on div "Conditions" at bounding box center [1392, 606] width 319 height 27
click at [1383, 751] on button "Run Report" at bounding box center [1351, 740] width 236 height 29
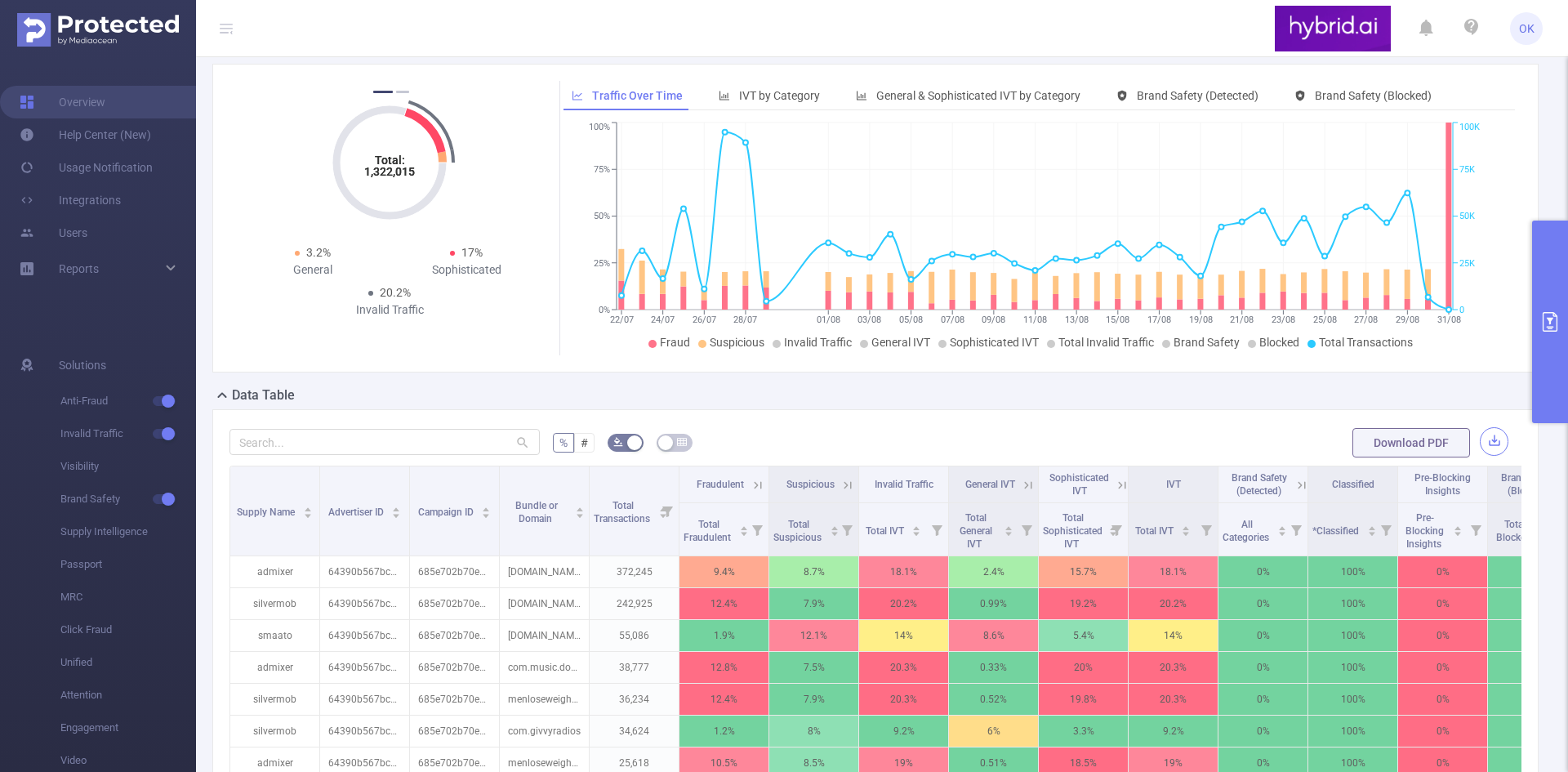
click at [1480, 454] on button "button" at bounding box center [1493, 441] width 28 height 28
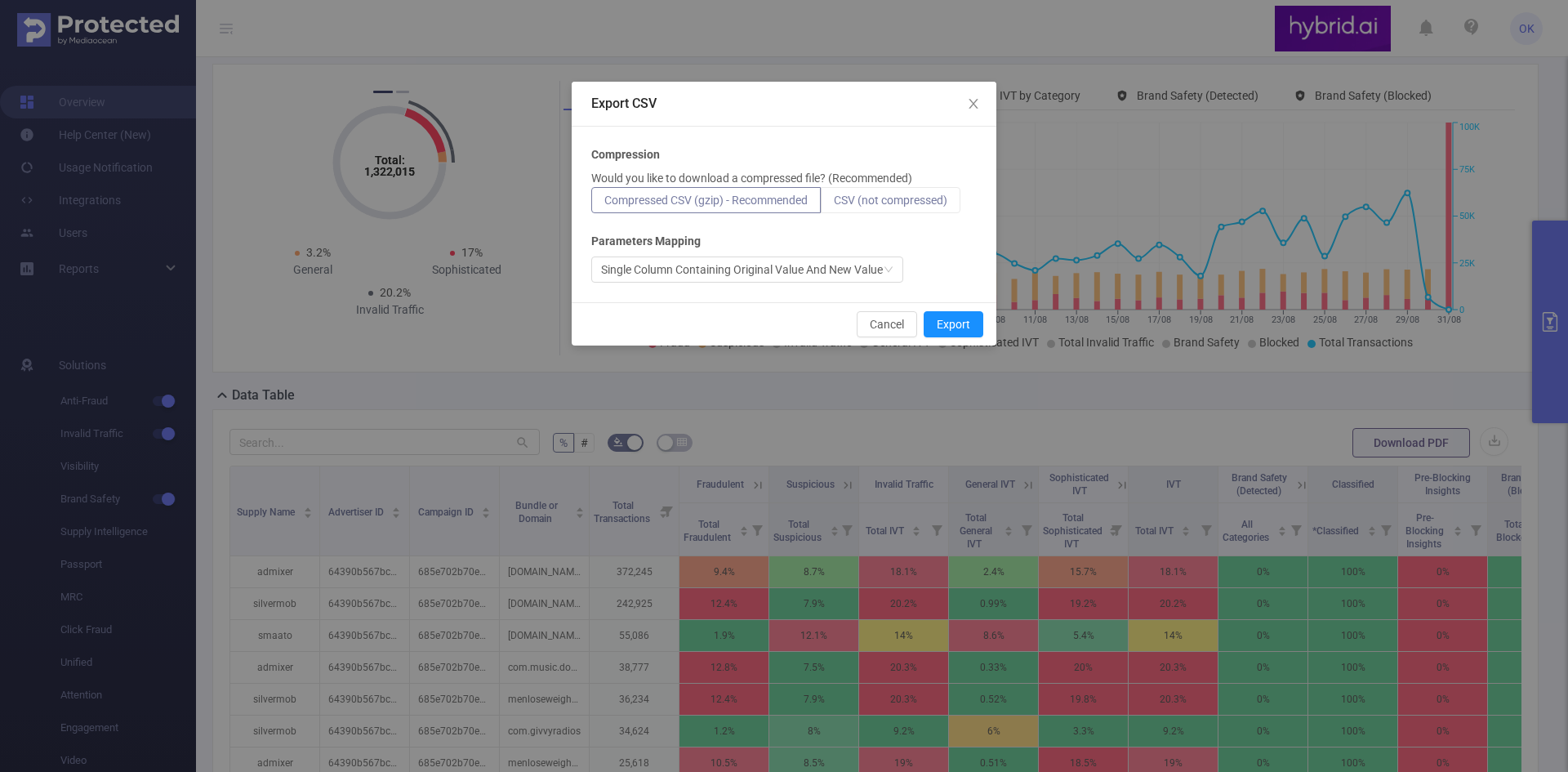
click at [895, 196] on span "CSV (not compressed)" at bounding box center [891, 200] width 113 height 13
click at [834, 204] on input "CSV (not compressed)" at bounding box center [834, 204] width 0 height 0
click at [878, 272] on div "Single Column Containing Original Value And New Value" at bounding box center [742, 269] width 282 height 25
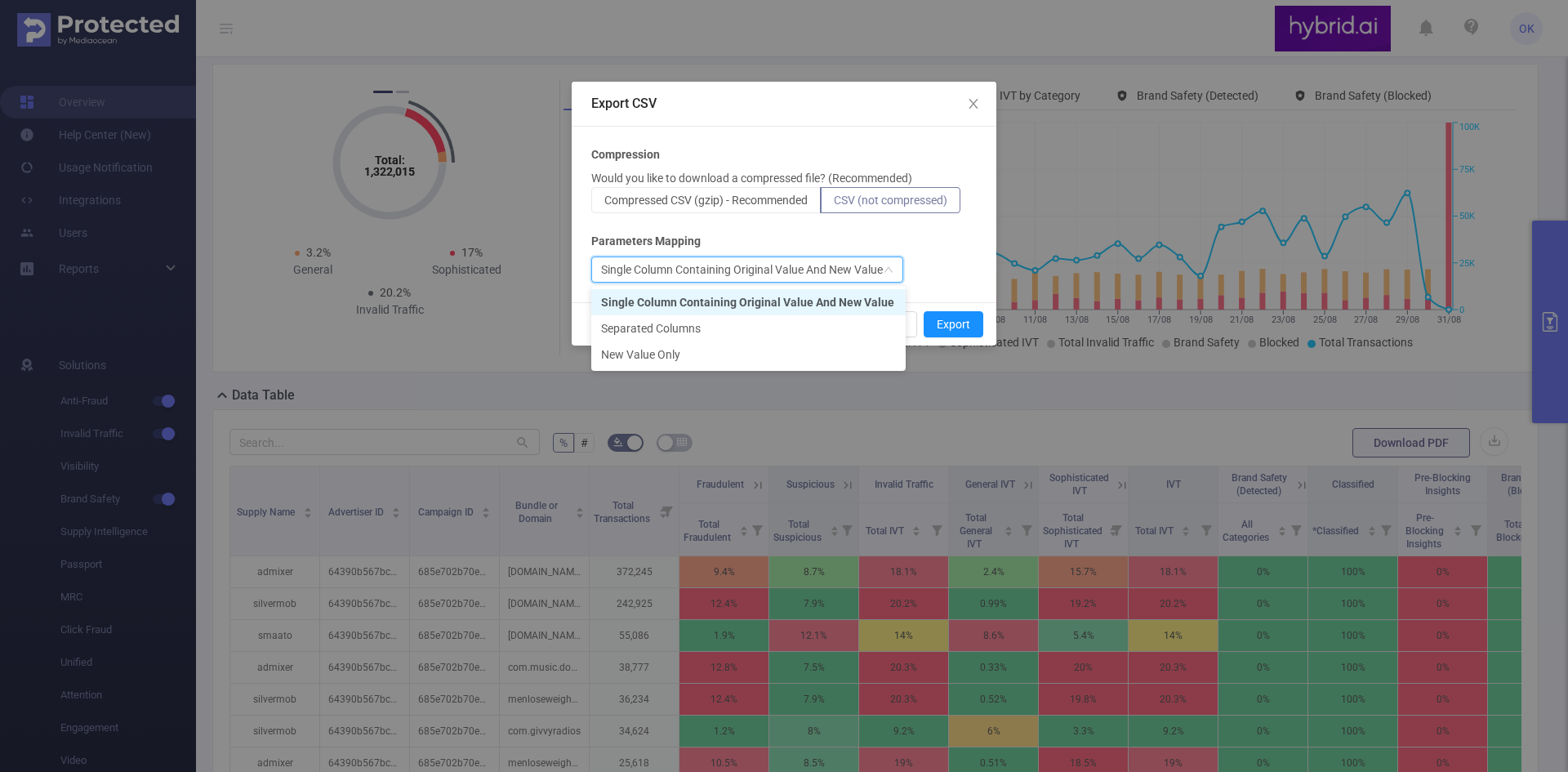
click at [878, 272] on div "Single Column Containing Original Value And New Value" at bounding box center [742, 269] width 282 height 25
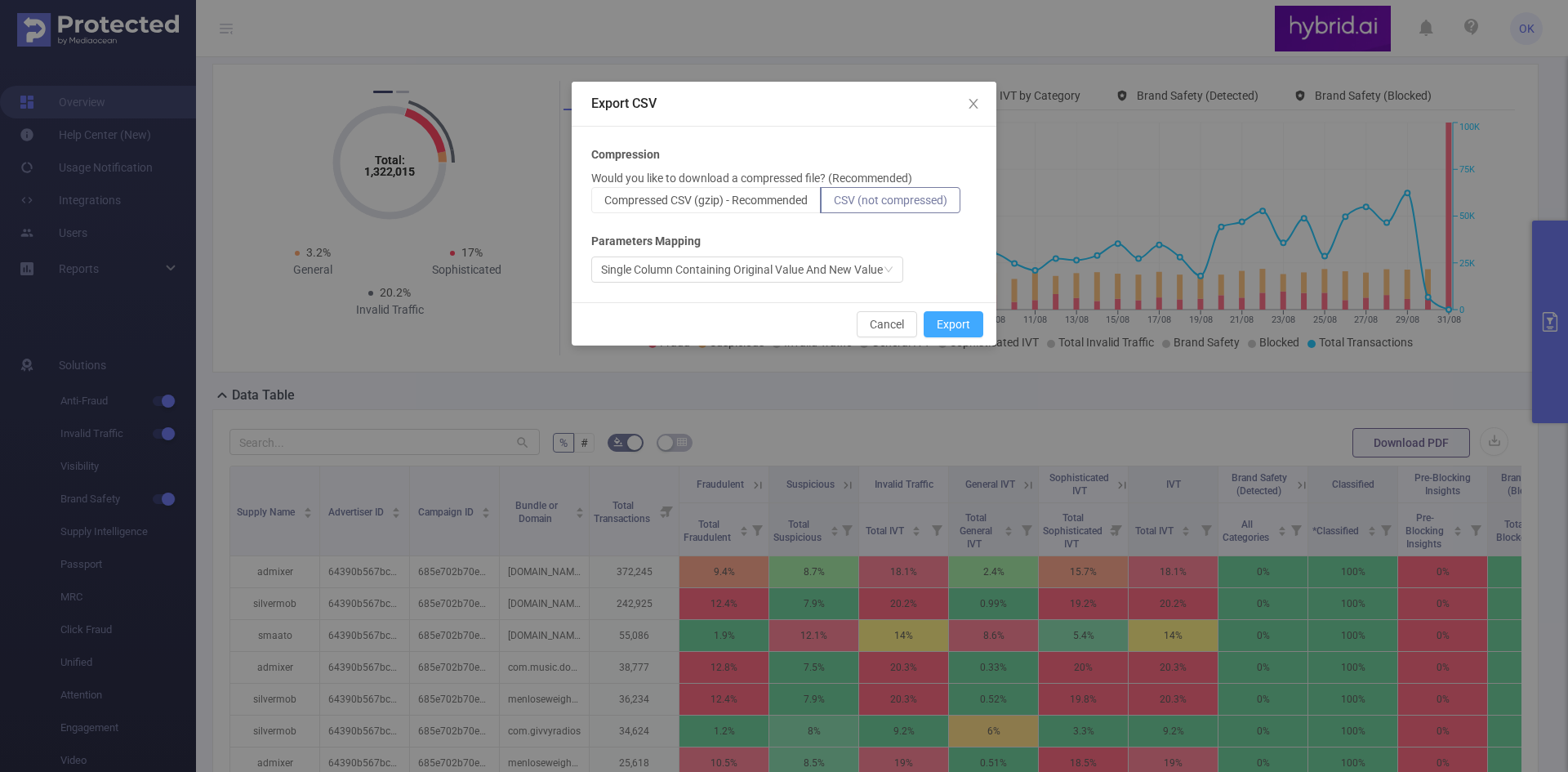
click at [948, 315] on button "Export" at bounding box center [953, 324] width 59 height 26
